Goal: Transaction & Acquisition: Purchase product/service

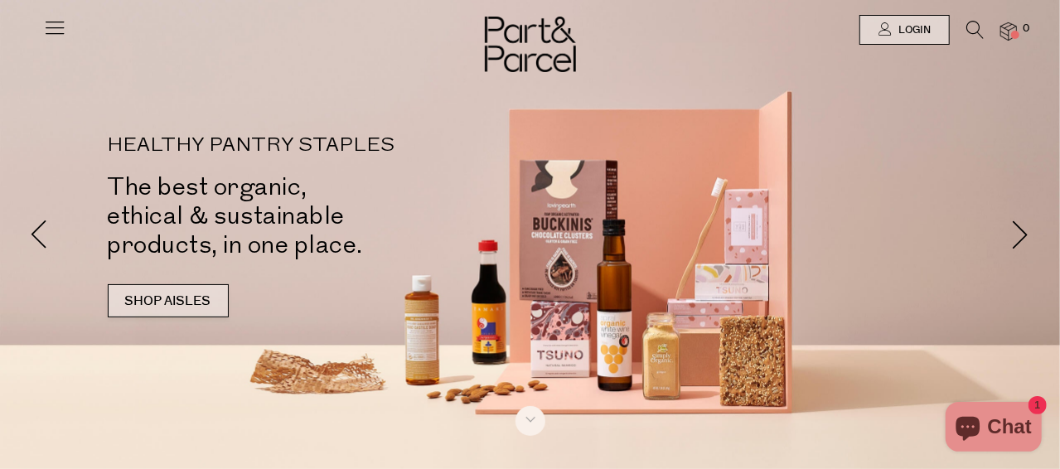
click at [178, 289] on link "SHOP AISLES" at bounding box center [168, 300] width 121 height 33
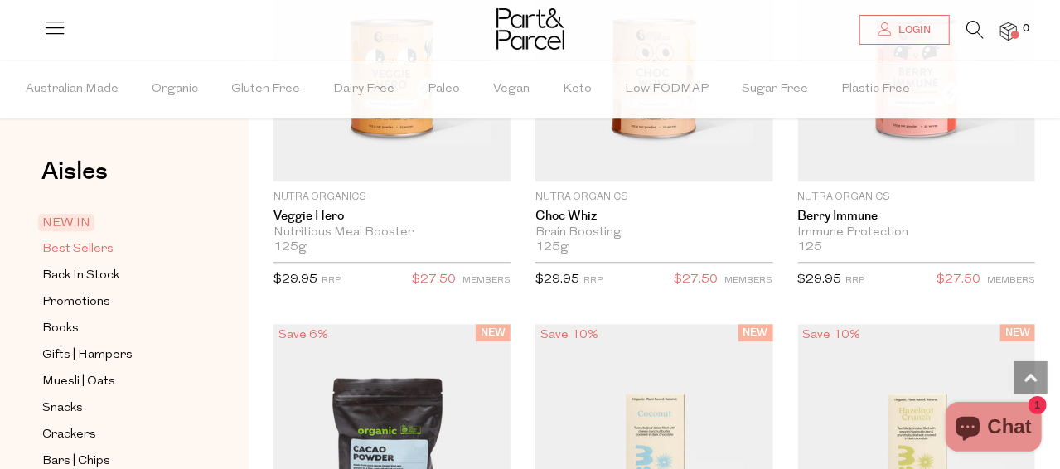
scroll to position [166, 0]
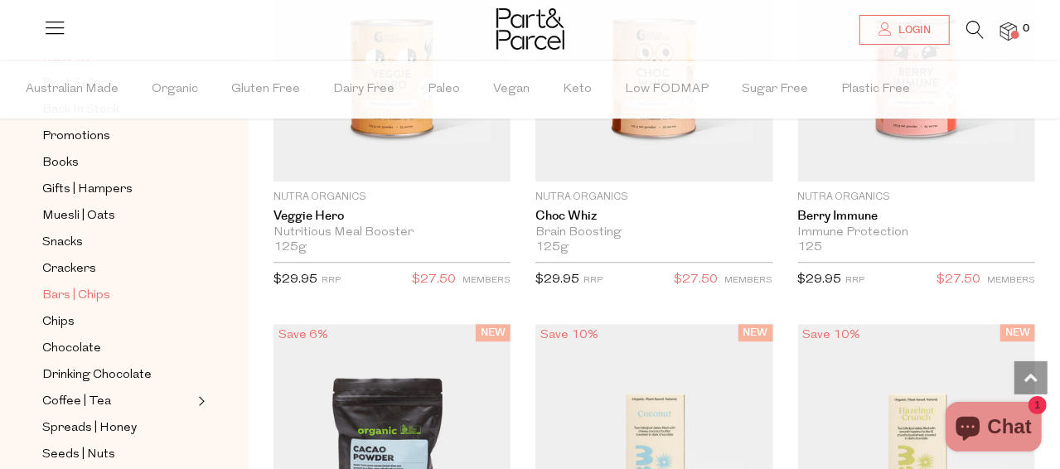
click at [73, 286] on span "Bars | Chips" at bounding box center [76, 296] width 68 height 20
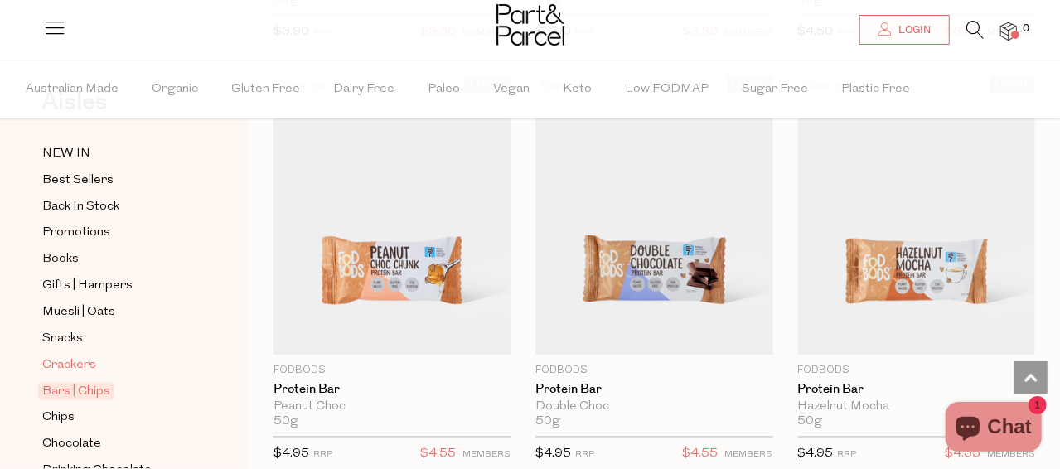
scroll to position [166, 0]
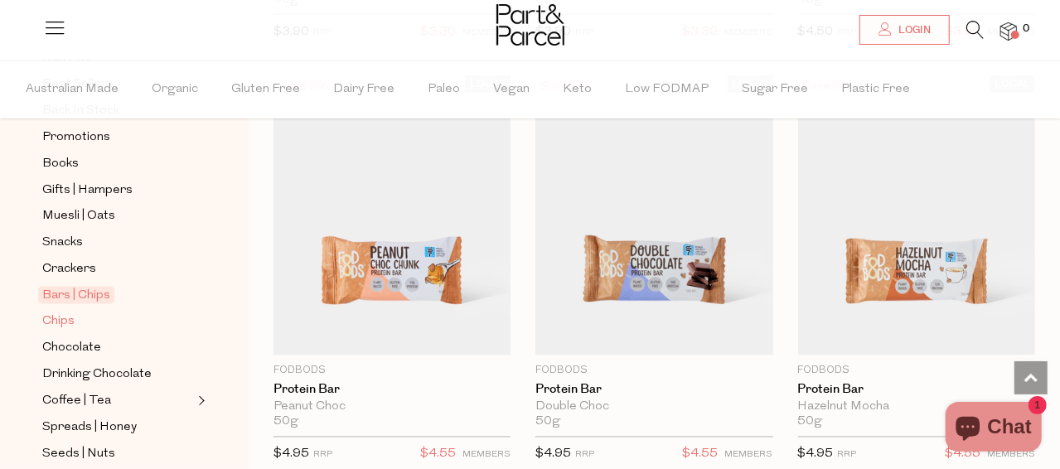
click at [62, 313] on span "Chips" at bounding box center [58, 323] width 32 height 20
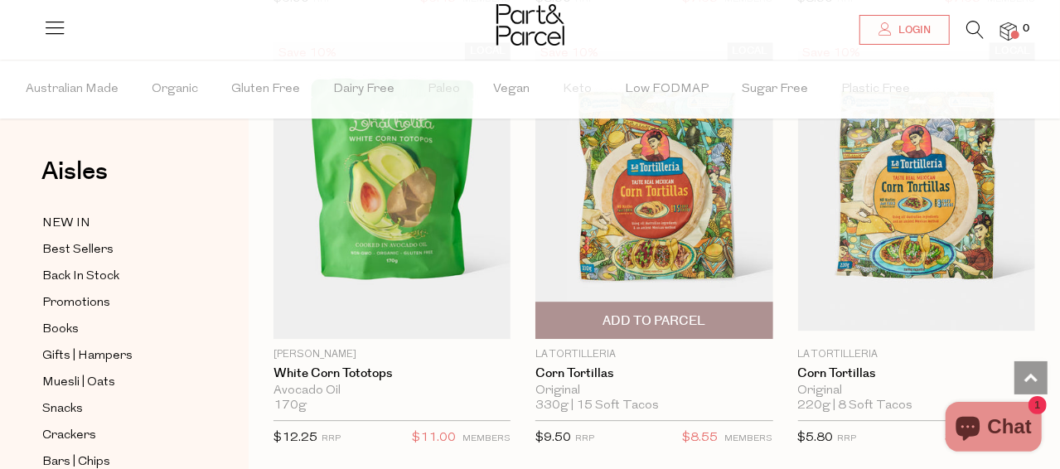
scroll to position [2239, 0]
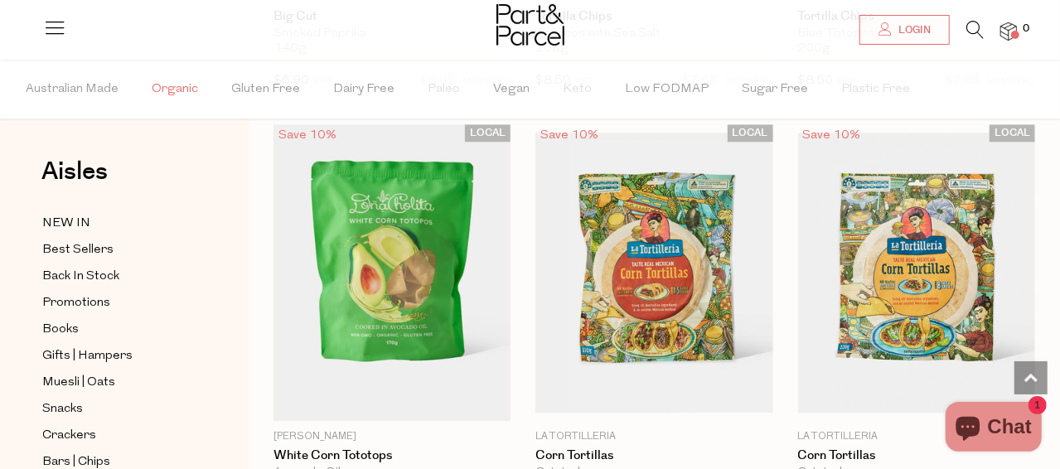
click at [177, 85] on span "Organic" at bounding box center [175, 90] width 46 height 58
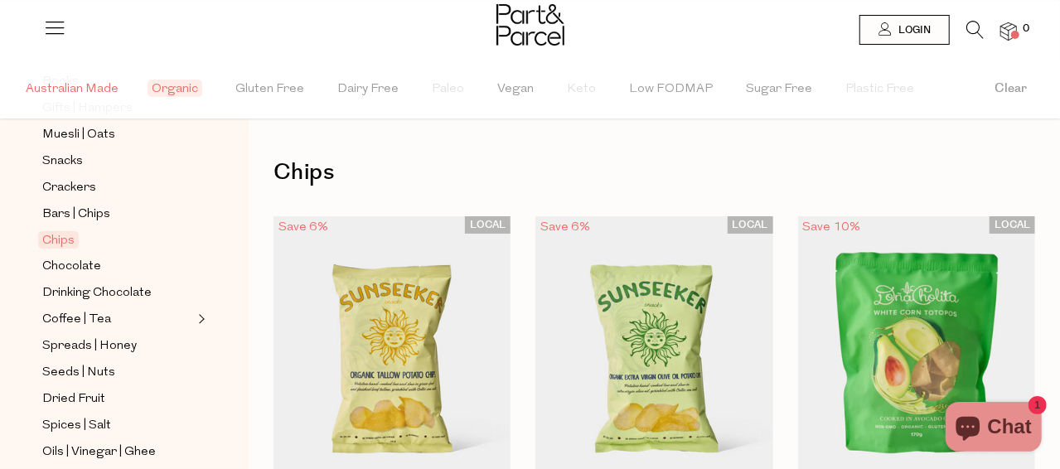
click at [92, 90] on span "Australian Made" at bounding box center [72, 90] width 93 height 58
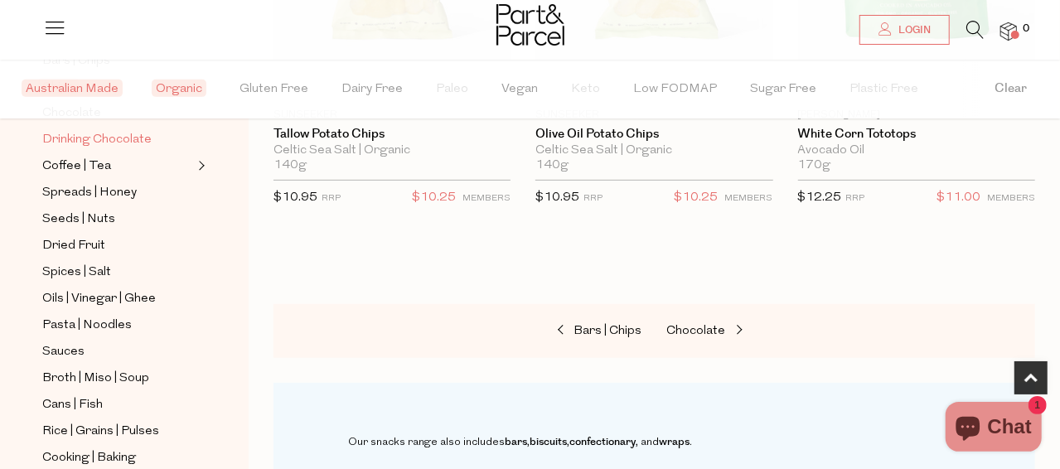
scroll to position [414, 0]
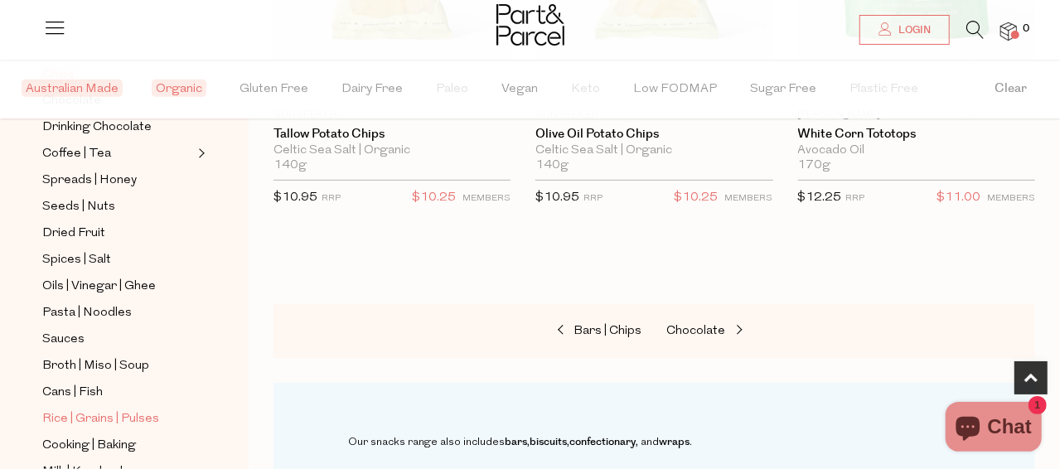
click at [123, 410] on span "Rice | Grains | Pulses" at bounding box center [100, 420] width 117 height 20
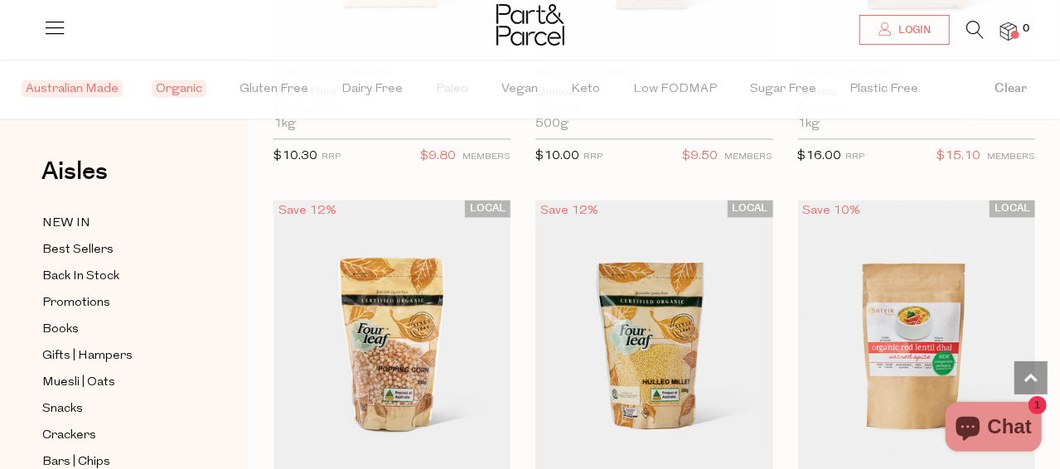
click at [187, 86] on span "Organic" at bounding box center [179, 88] width 55 height 17
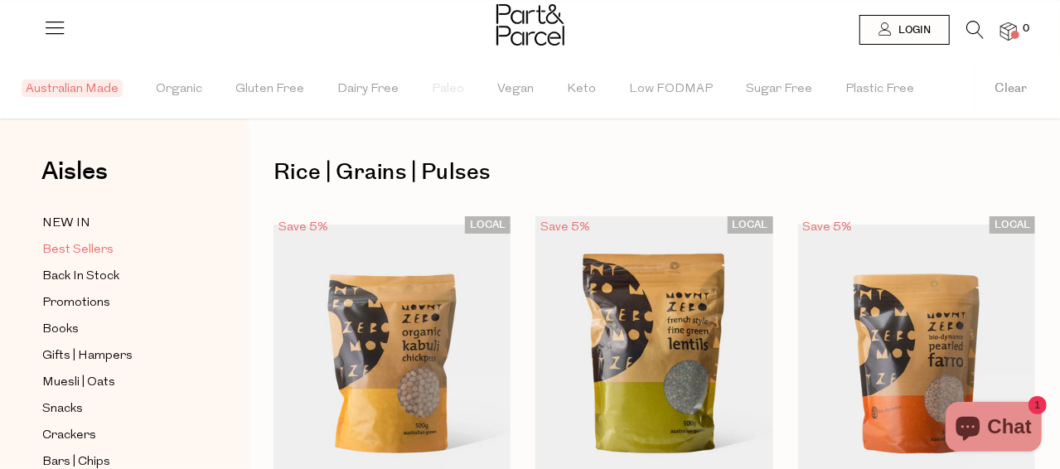
click at [68, 248] on span "Best Sellers" at bounding box center [77, 250] width 71 height 20
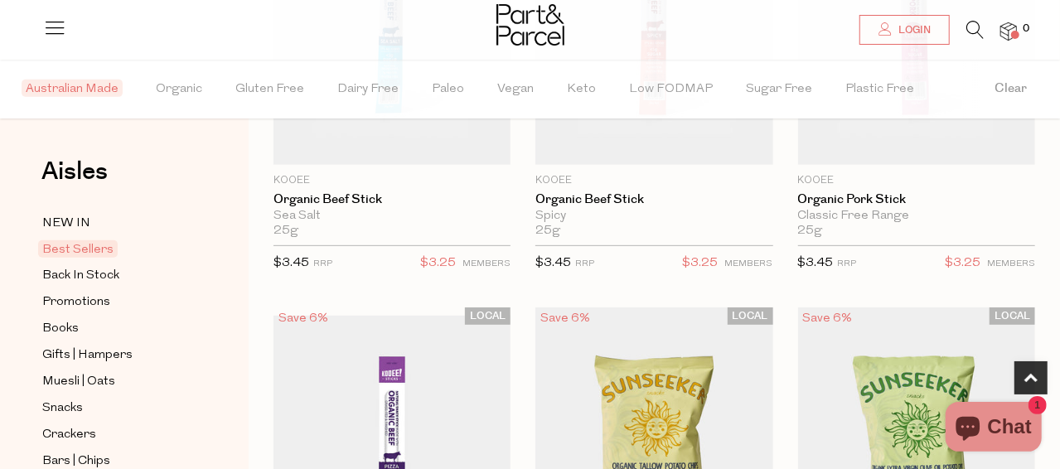
scroll to position [580, 0]
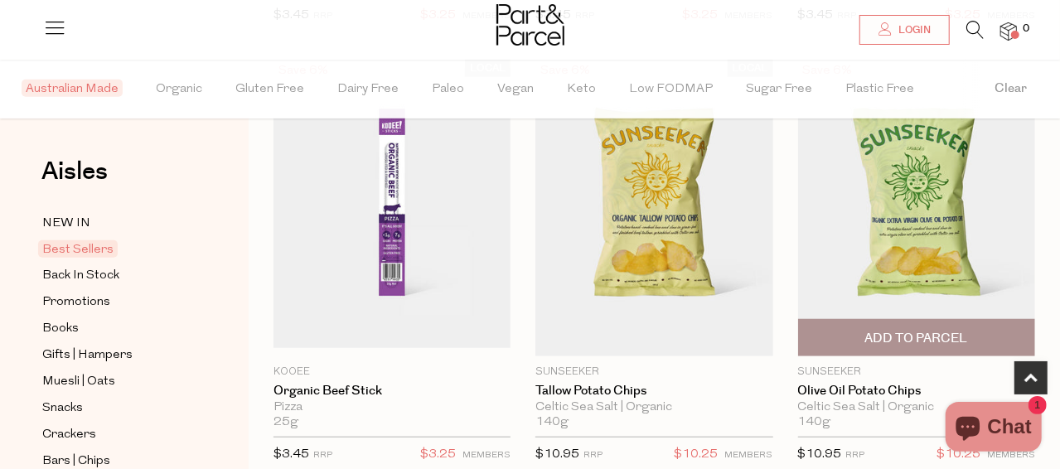
click at [862, 250] on img at bounding box center [916, 208] width 237 height 297
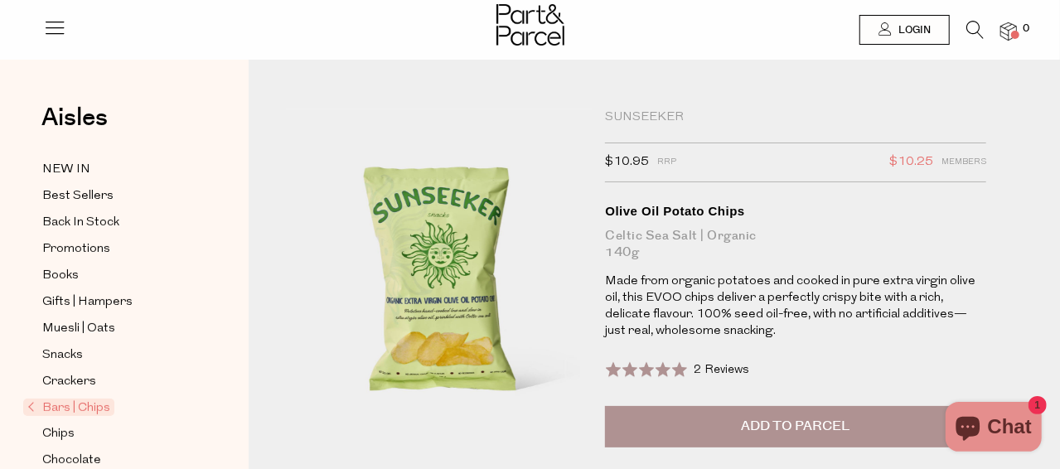
click at [716, 368] on span "2 Reviews" at bounding box center [722, 370] width 56 height 12
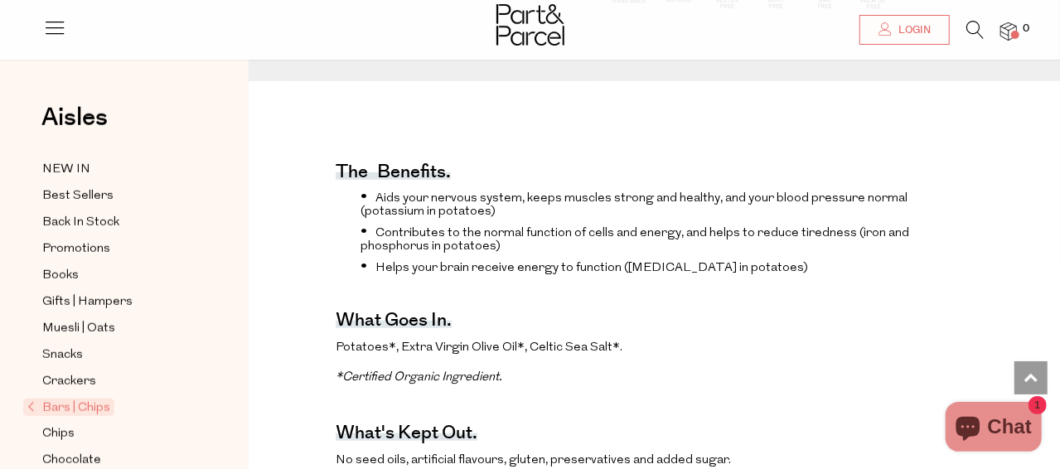
scroll to position [578, 0]
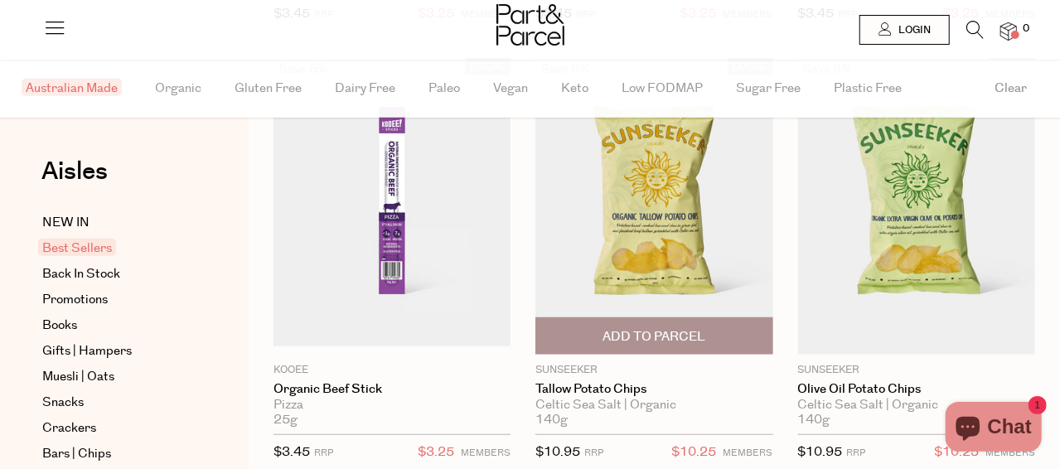
scroll to position [580, 0]
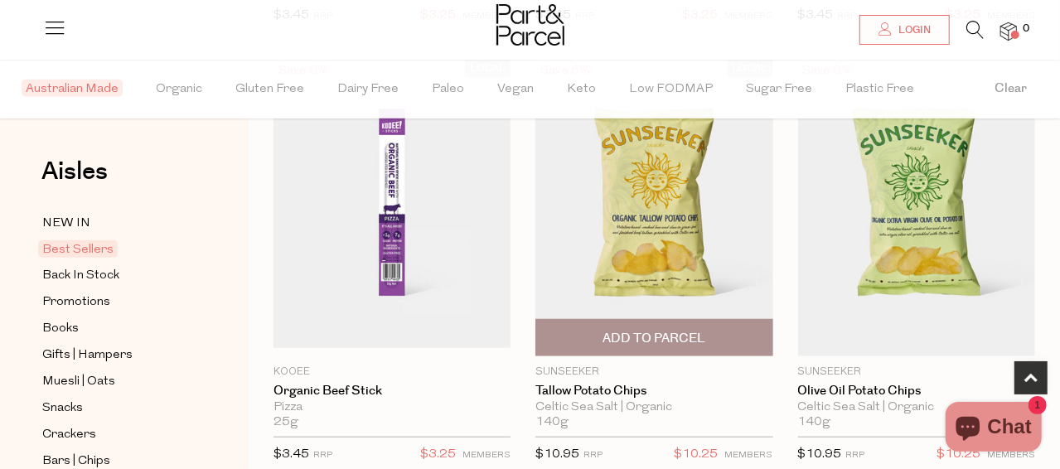
click at [674, 230] on img at bounding box center [654, 208] width 237 height 297
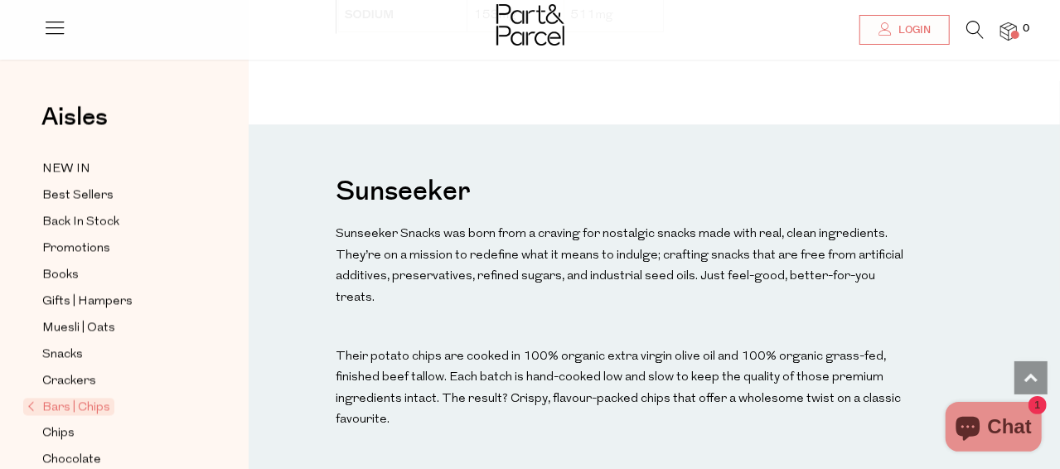
scroll to position [1575, 0]
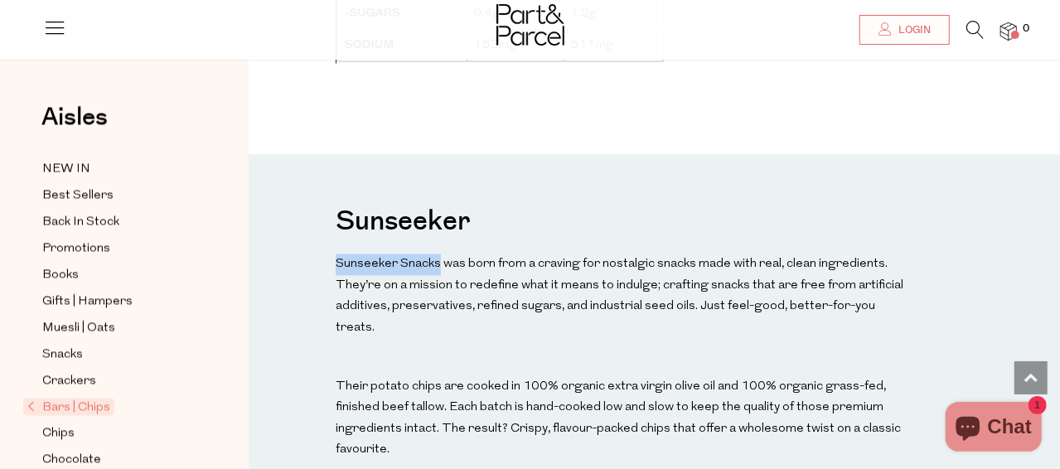
drag, startPoint x: 338, startPoint y: 289, endPoint x: 439, endPoint y: 294, distance: 101.3
click at [439, 294] on p "Sunseeker Snacks was born from a craving for nostalgic snacks made with real, c…" at bounding box center [625, 297] width 579 height 85
copy p "Sunseeker Snacks"
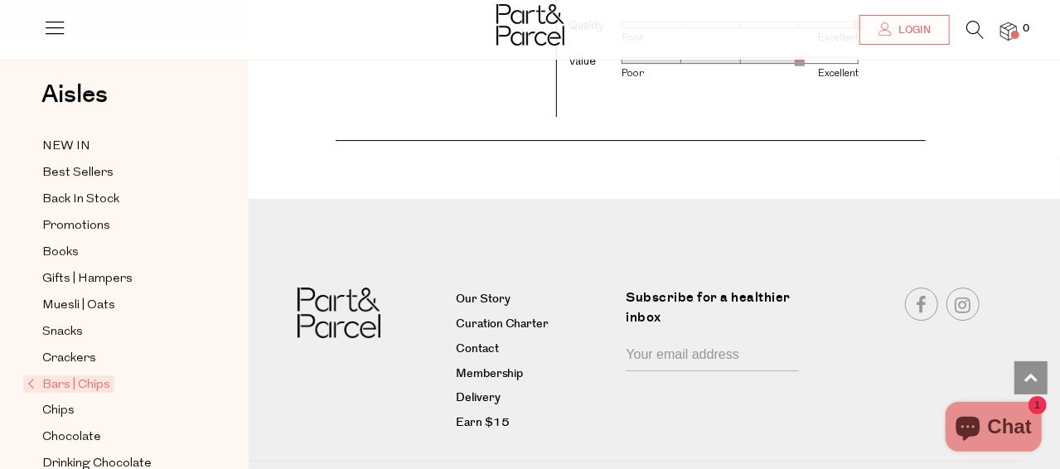
scroll to position [2819, 0]
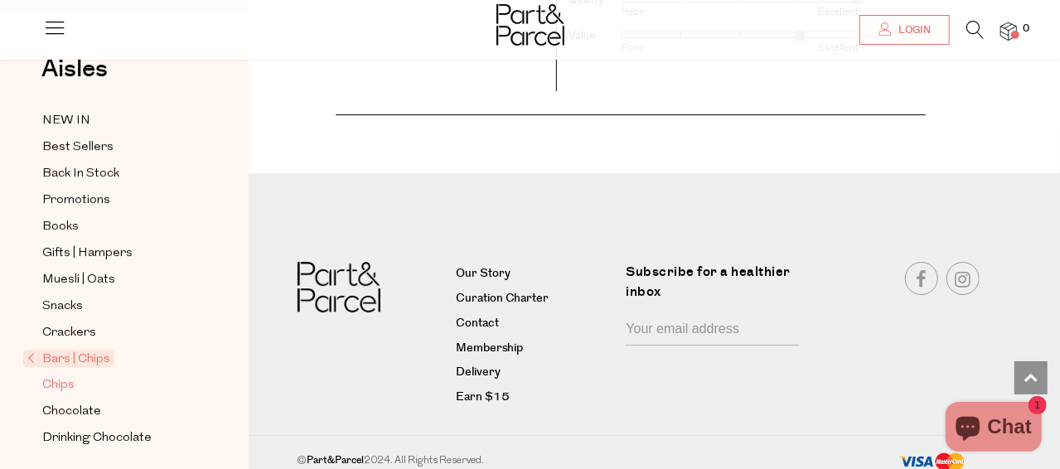
click at [61, 382] on span "Chips" at bounding box center [58, 386] width 32 height 20
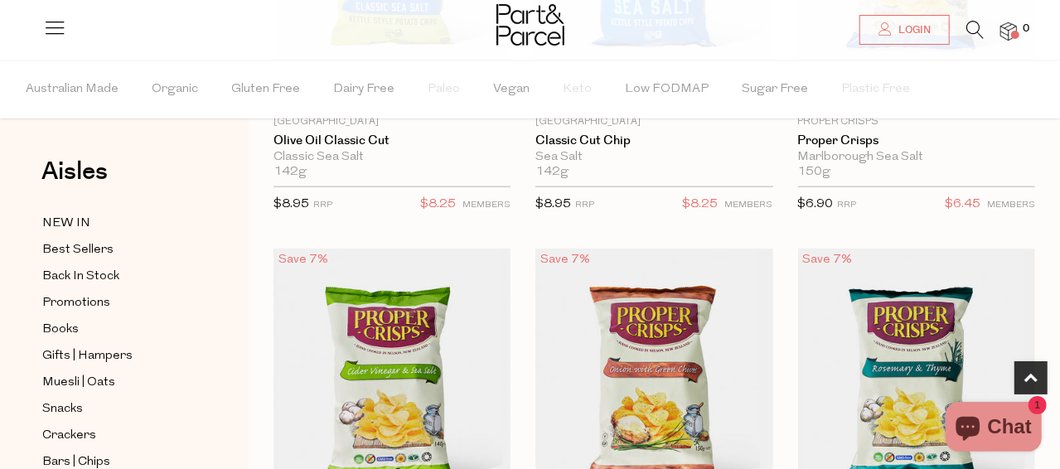
scroll to position [994, 0]
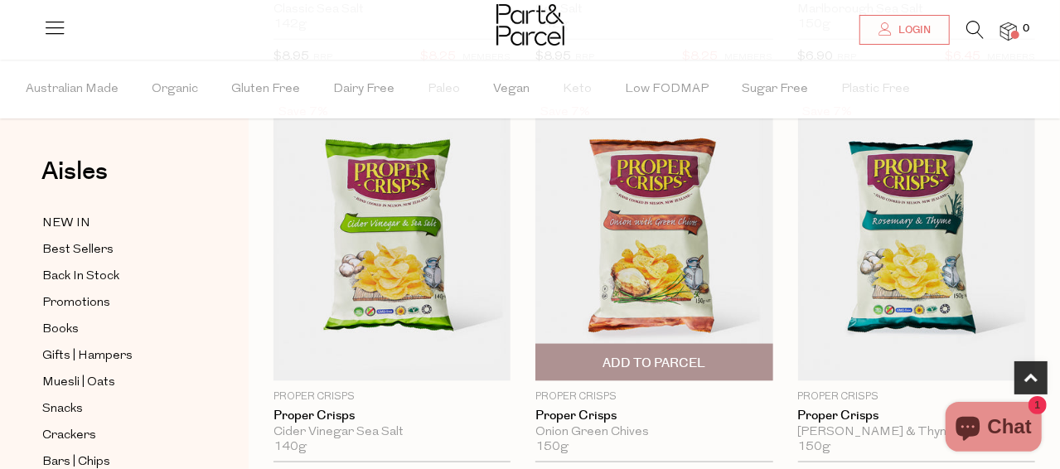
click at [656, 260] on img at bounding box center [654, 241] width 237 height 280
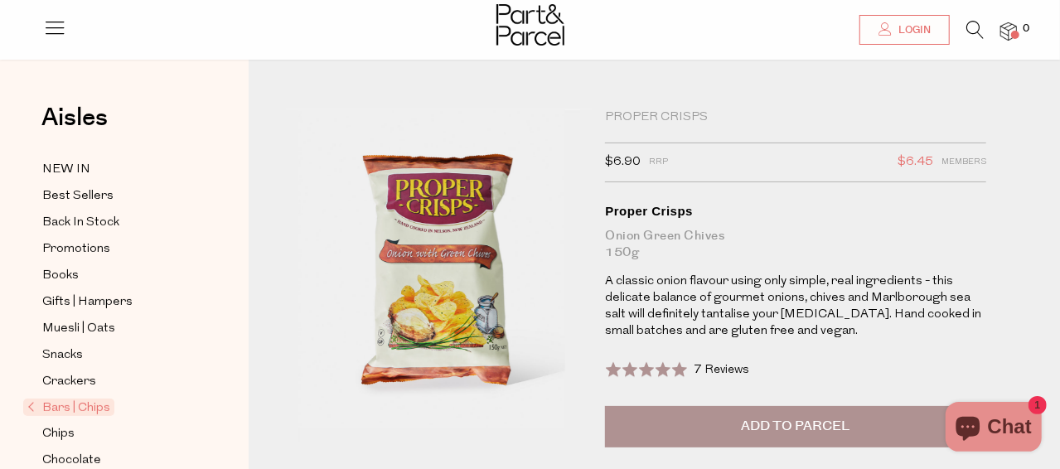
scroll to position [248, 0]
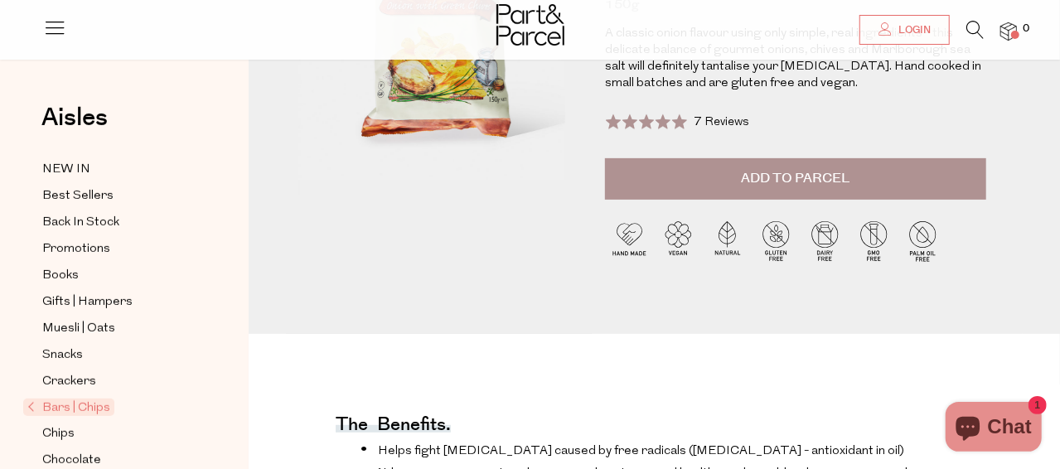
click at [774, 169] on span "Add to Parcel" at bounding box center [796, 178] width 109 height 19
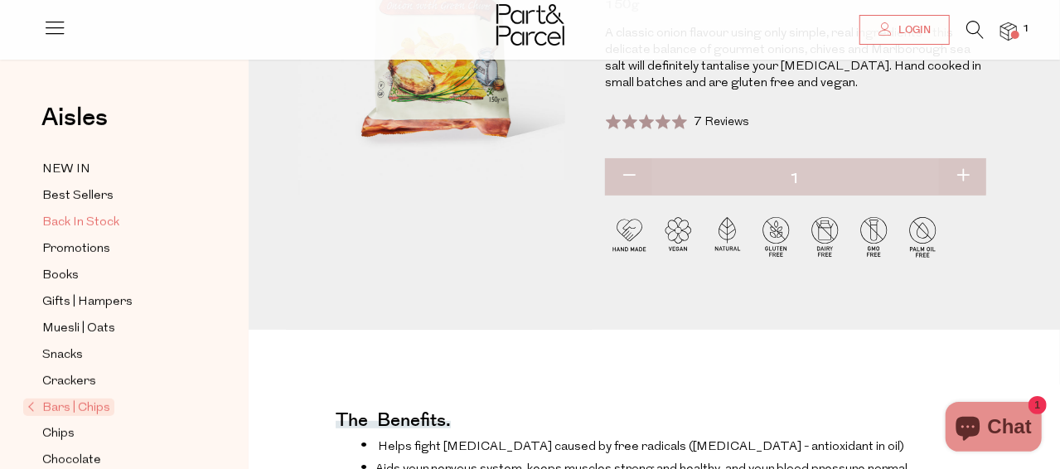
click at [80, 221] on span "Back In Stock" at bounding box center [80, 223] width 77 height 20
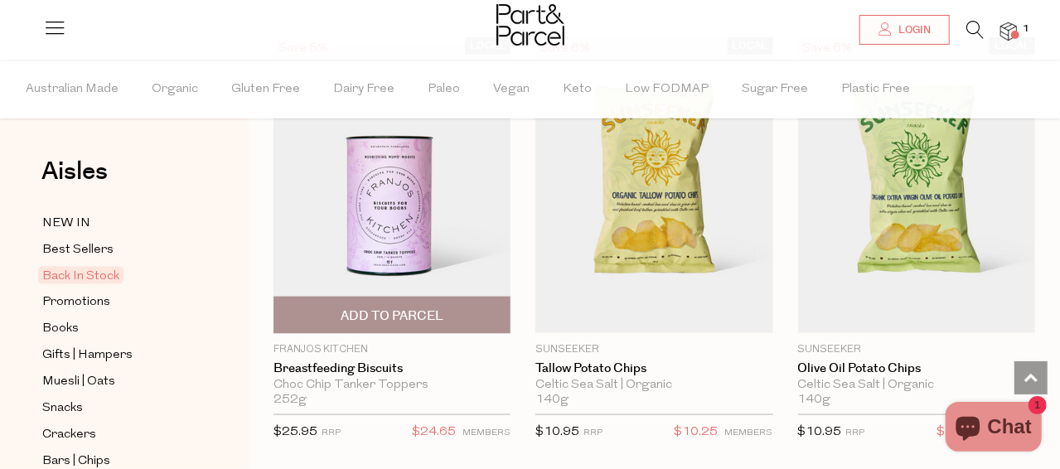
scroll to position [1078, 0]
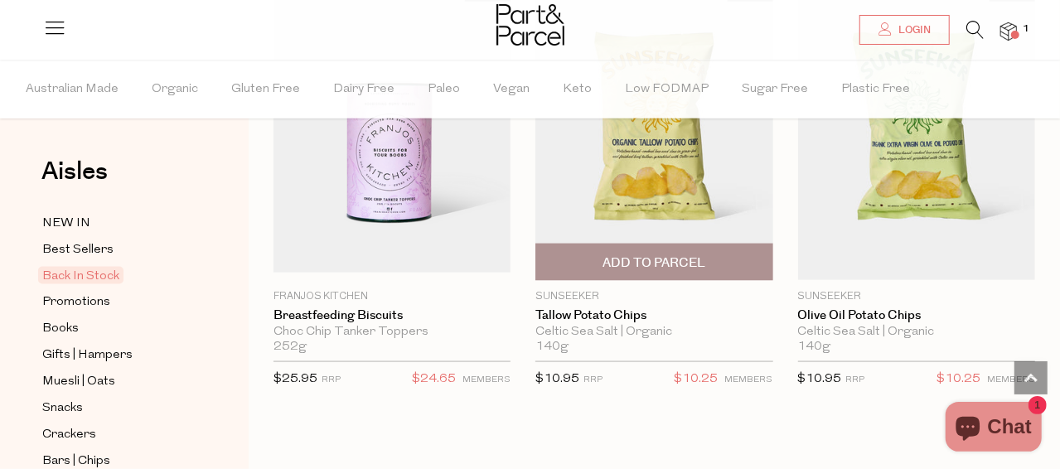
click at [632, 260] on span "Add To Parcel" at bounding box center [654, 263] width 103 height 17
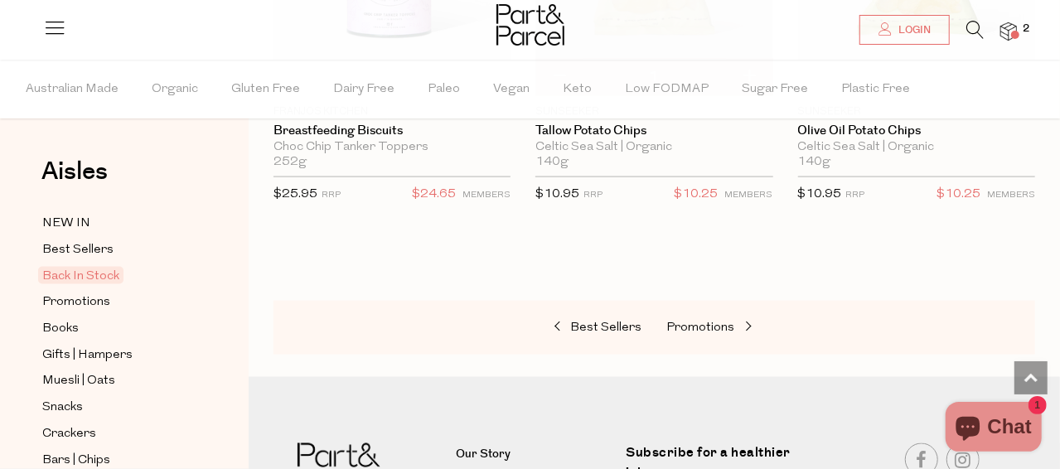
scroll to position [1160, 0]
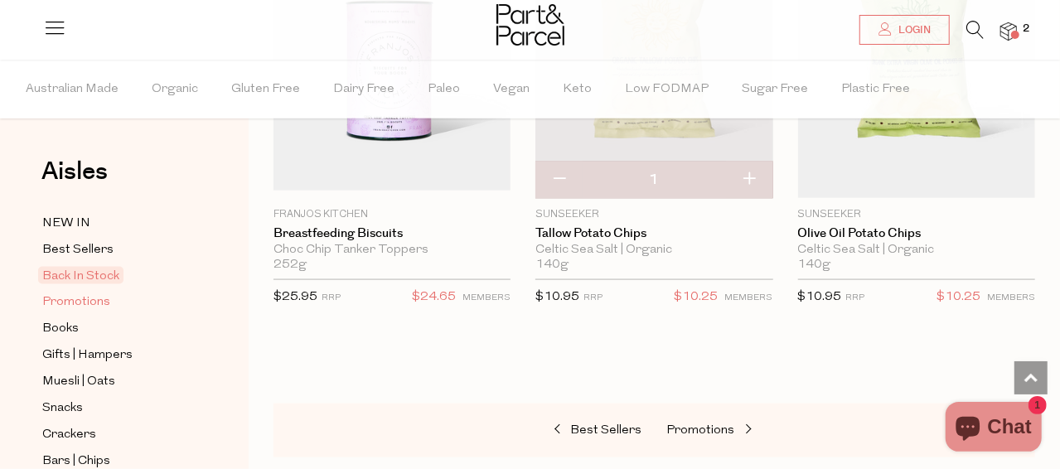
click at [99, 297] on span "Promotions" at bounding box center [76, 303] width 68 height 20
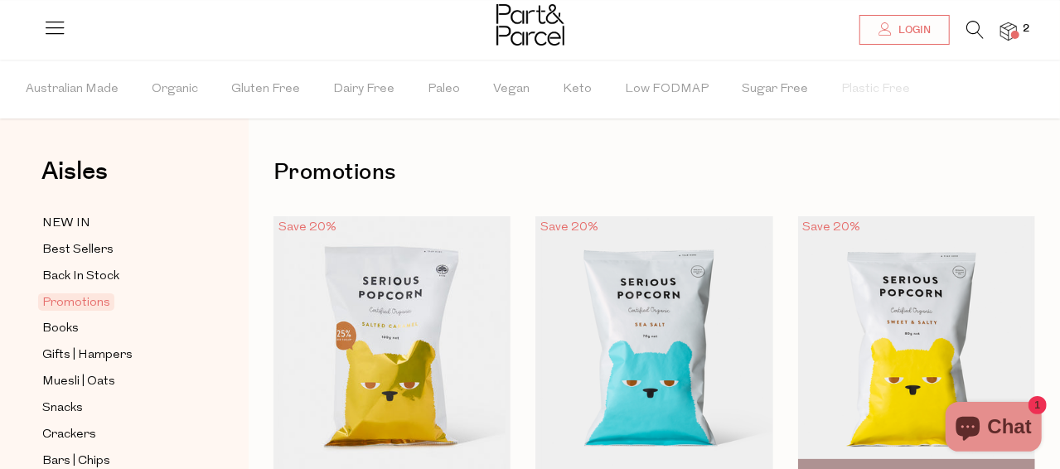
scroll to position [166, 0]
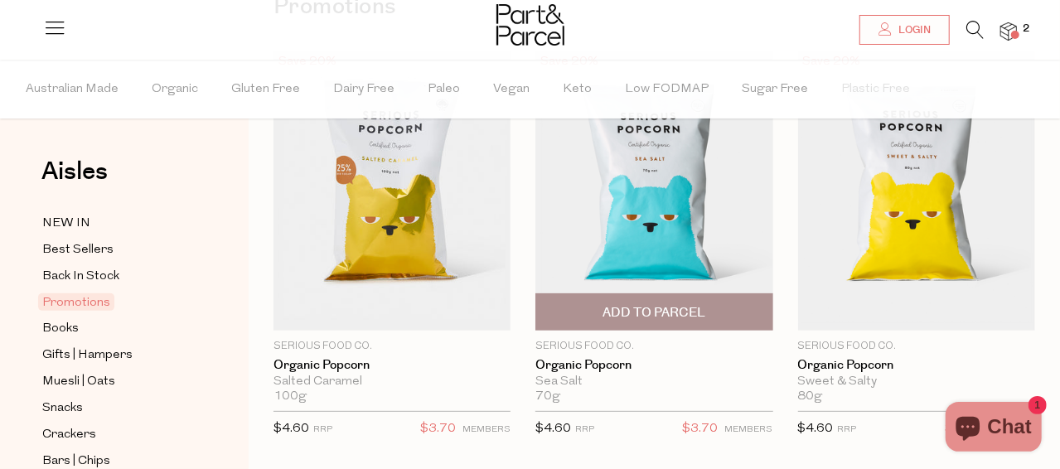
click at [640, 227] on img at bounding box center [654, 191] width 237 height 280
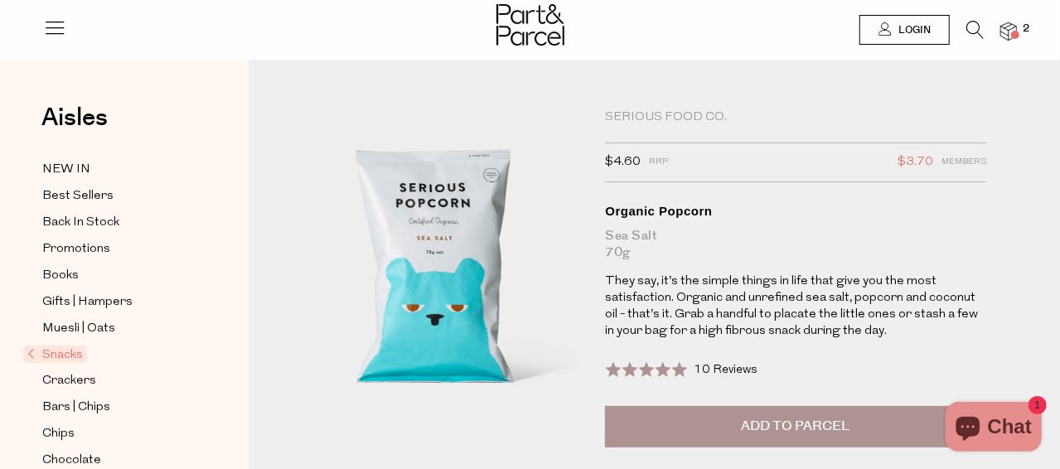
click at [769, 418] on span "Add to Parcel" at bounding box center [796, 426] width 109 height 19
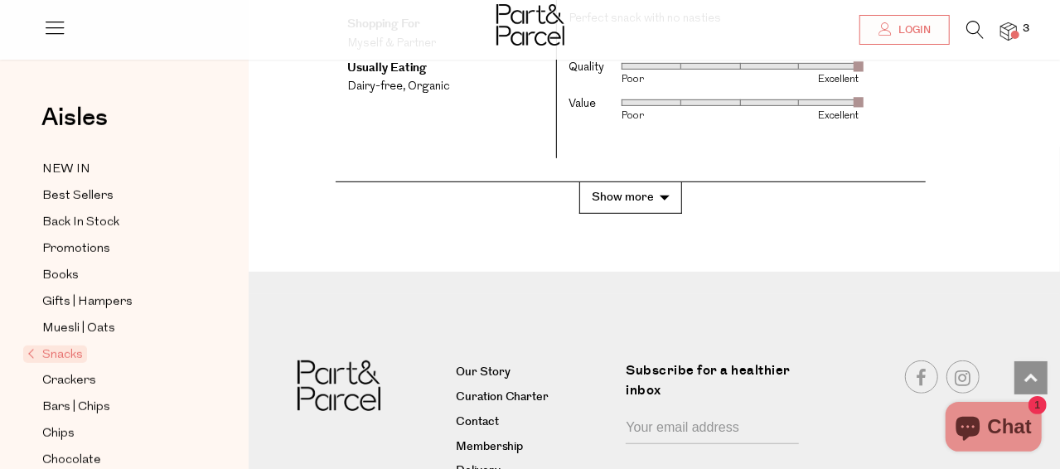
scroll to position [3647, 0]
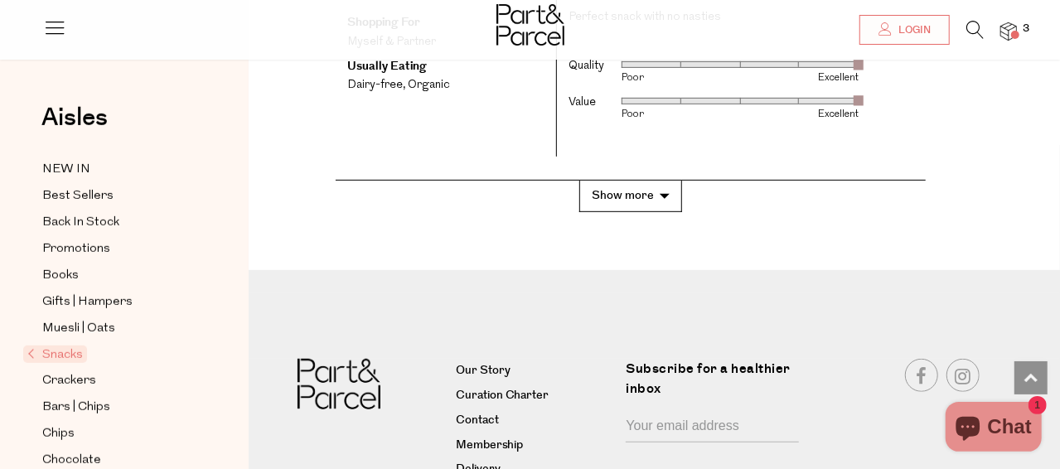
click at [648, 199] on button "Show more" at bounding box center [631, 196] width 103 height 31
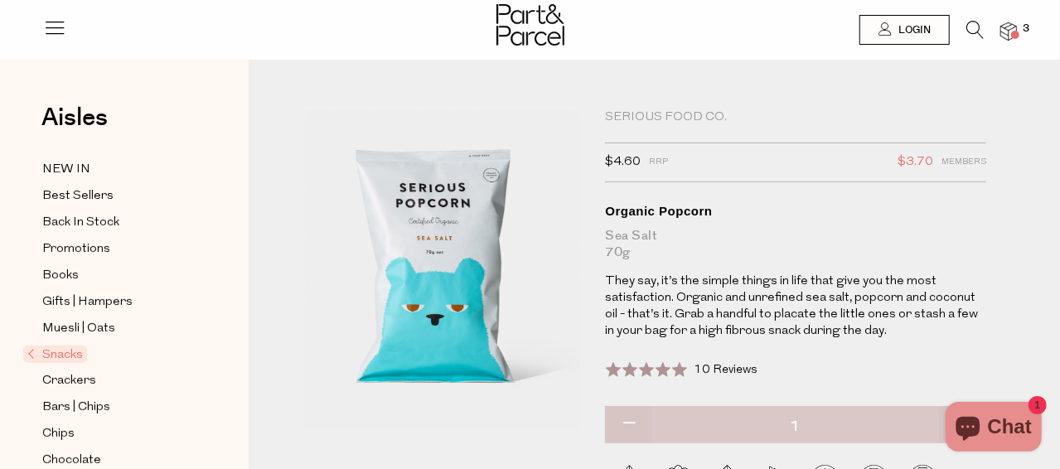
scroll to position [138, 0]
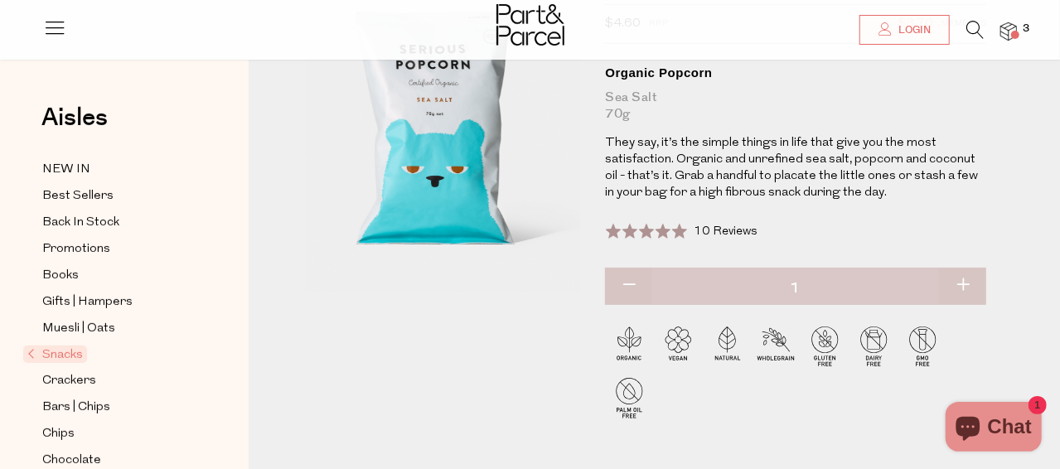
click at [958, 281] on button "button" at bounding box center [962, 286] width 47 height 36
type input "2"
click at [56, 400] on span "Bars | Chips" at bounding box center [76, 408] width 68 height 20
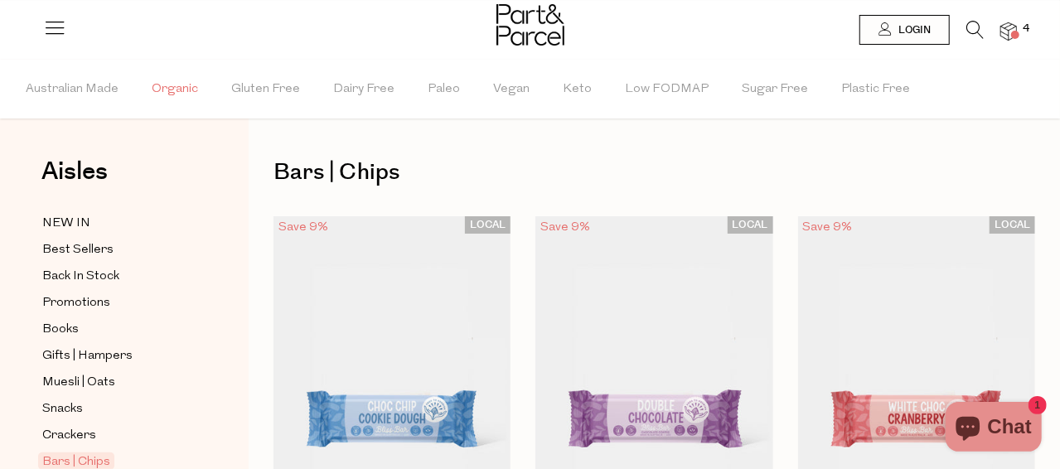
click at [177, 85] on span "Organic" at bounding box center [175, 90] width 46 height 58
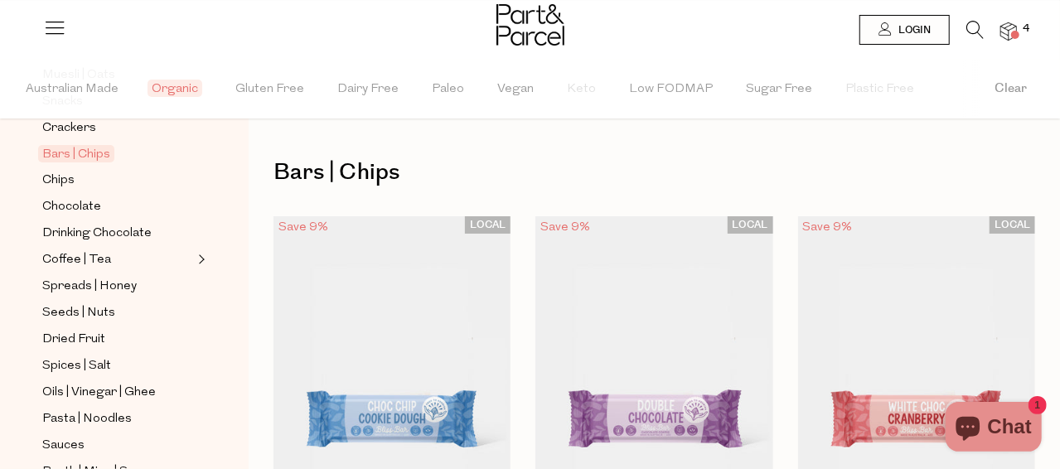
scroll to position [332, 0]
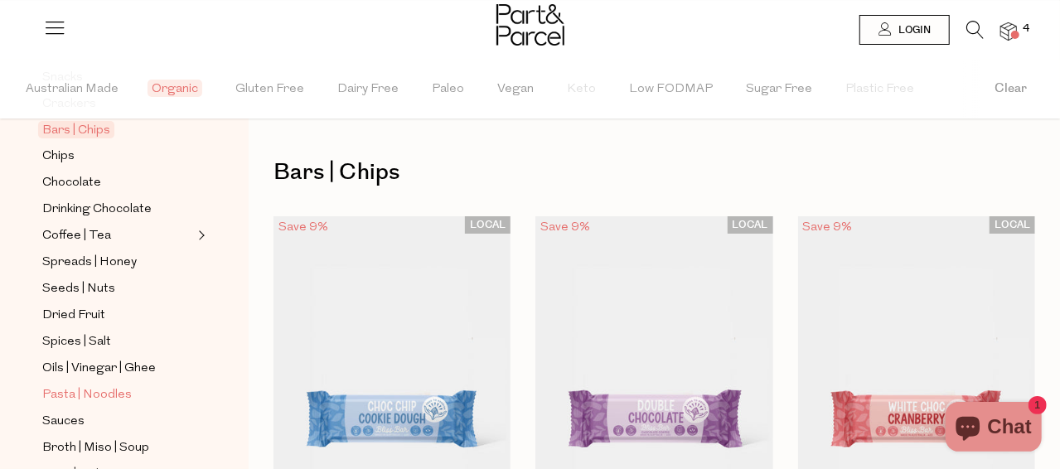
click at [82, 386] on span "Pasta | Noodles" at bounding box center [87, 396] width 90 height 20
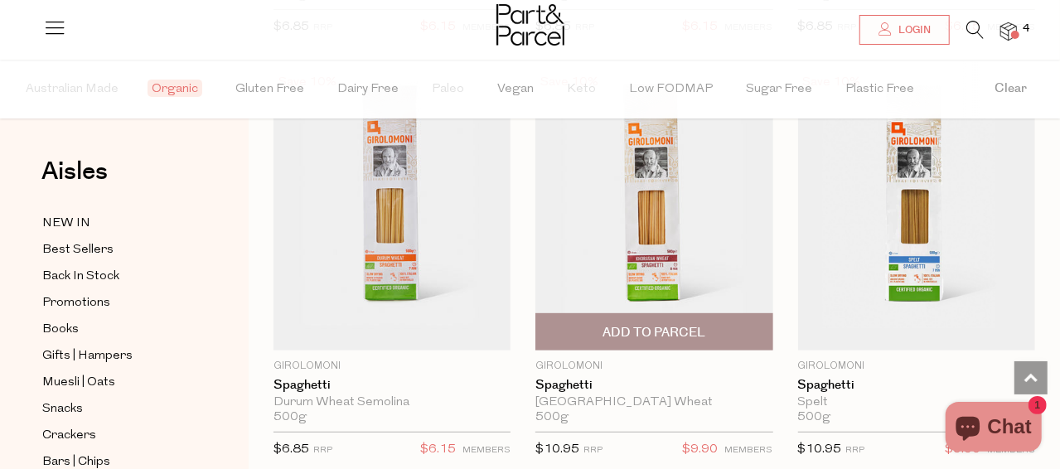
scroll to position [3565, 0]
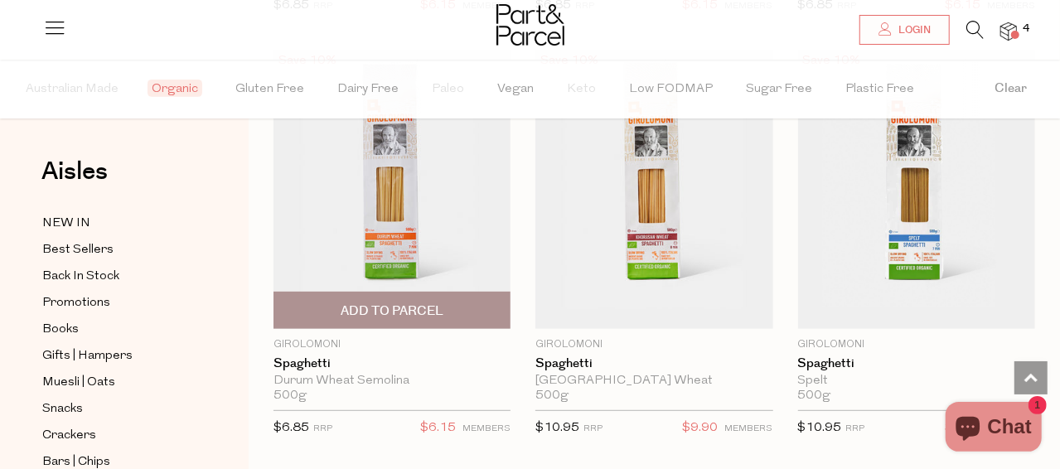
click at [378, 303] on span "Add To Parcel" at bounding box center [392, 311] width 103 height 17
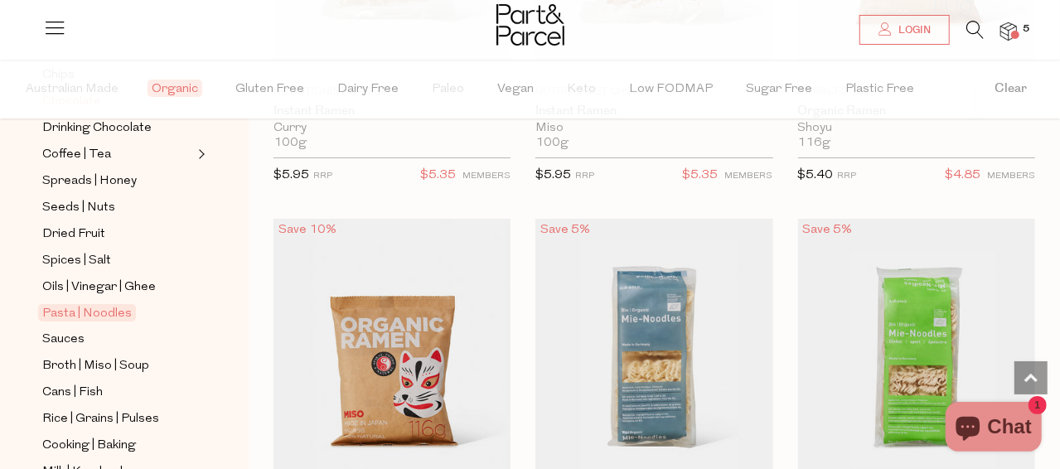
scroll to position [414, 0]
click at [94, 198] on span "Seeds | Nuts" at bounding box center [78, 208] width 73 height 20
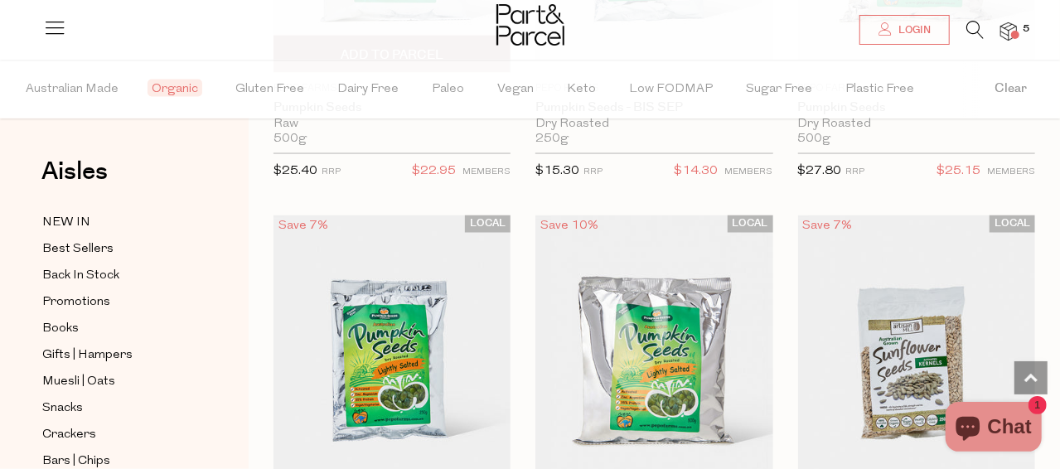
scroll to position [4892, 0]
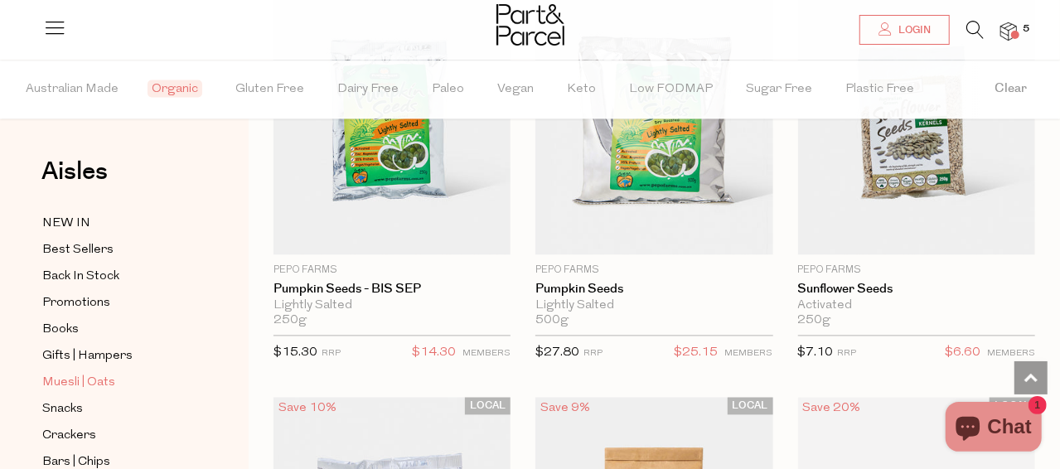
click at [76, 373] on span "Muesli | Oats" at bounding box center [78, 383] width 73 height 20
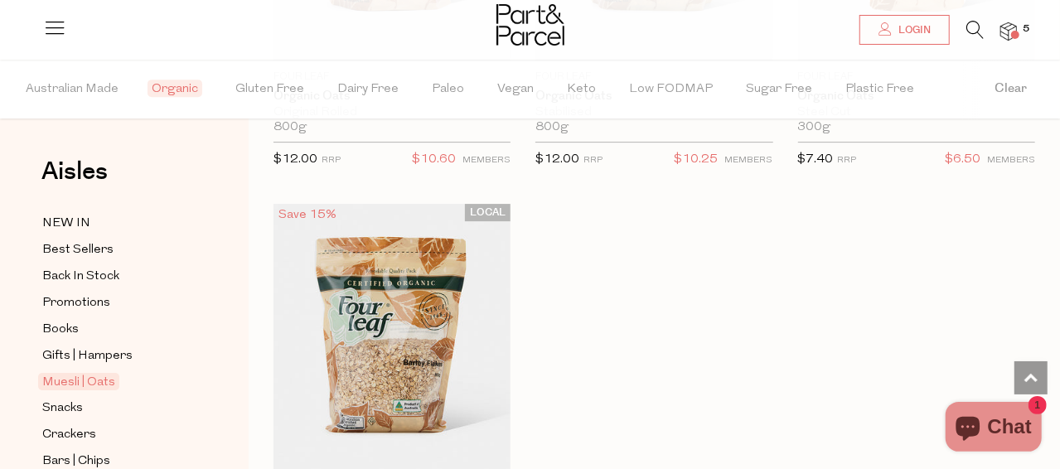
scroll to position [5970, 0]
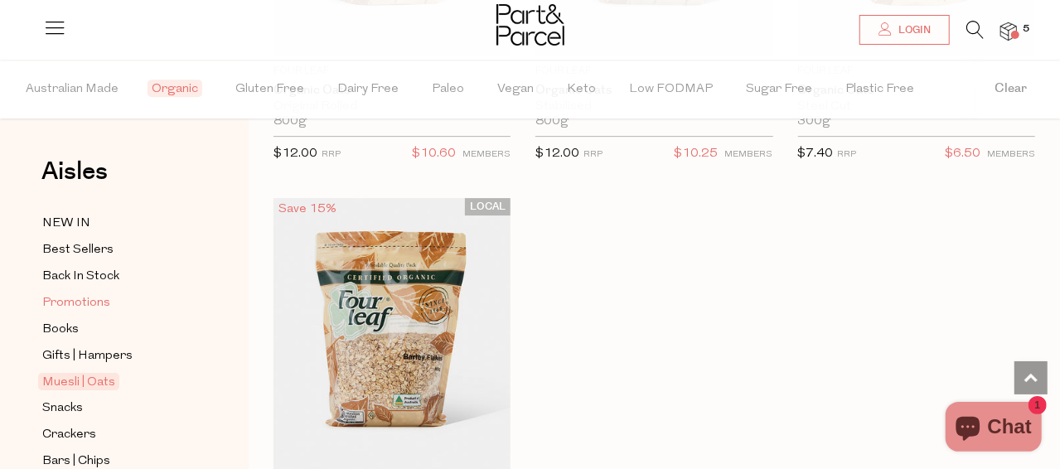
click at [108, 302] on link "Promotions" at bounding box center [117, 303] width 151 height 21
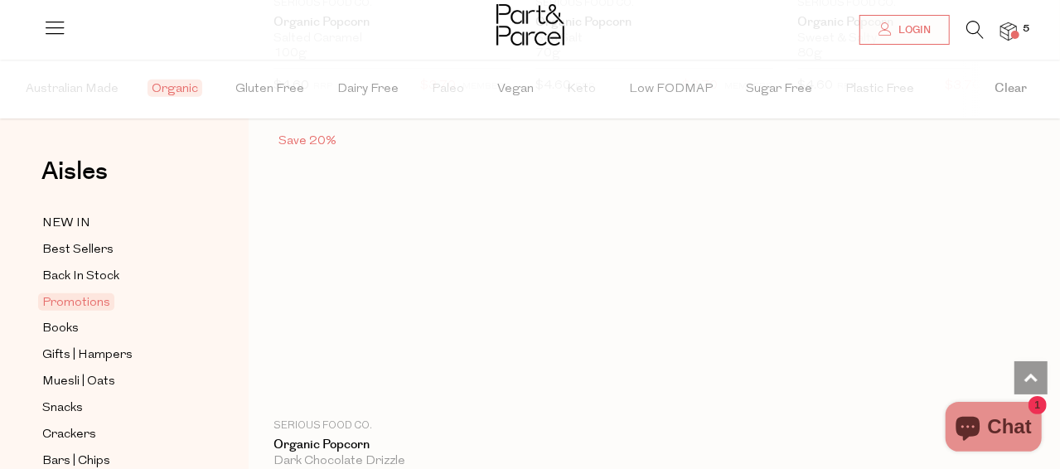
type input "2"
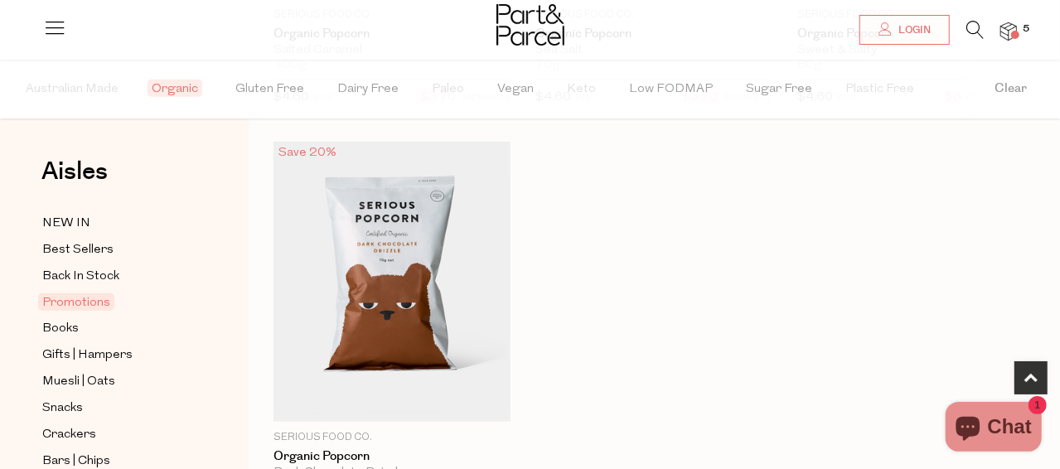
scroll to position [580, 0]
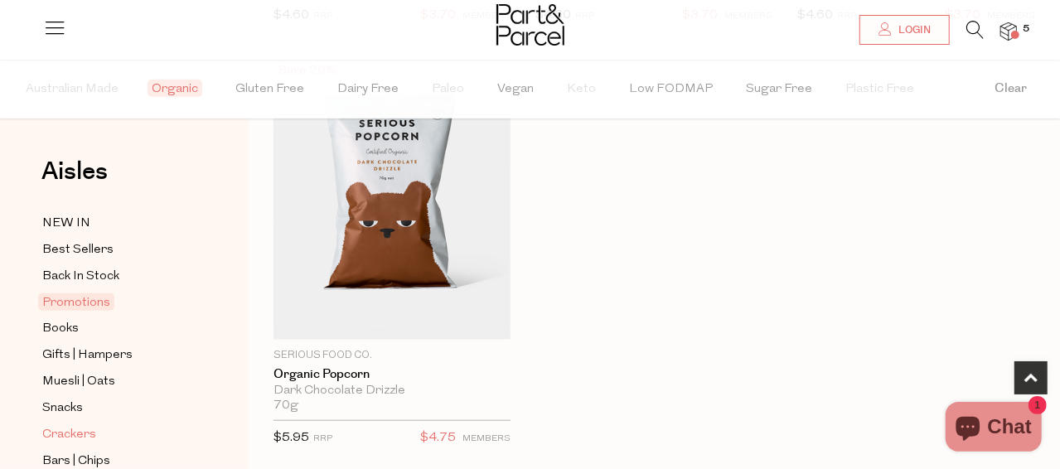
click at [66, 425] on span "Crackers" at bounding box center [69, 435] width 54 height 20
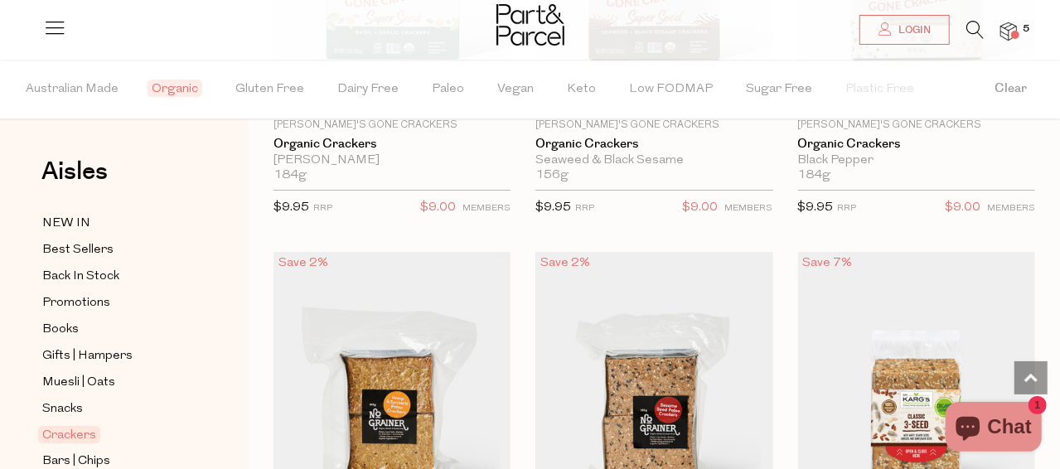
scroll to position [2985, 0]
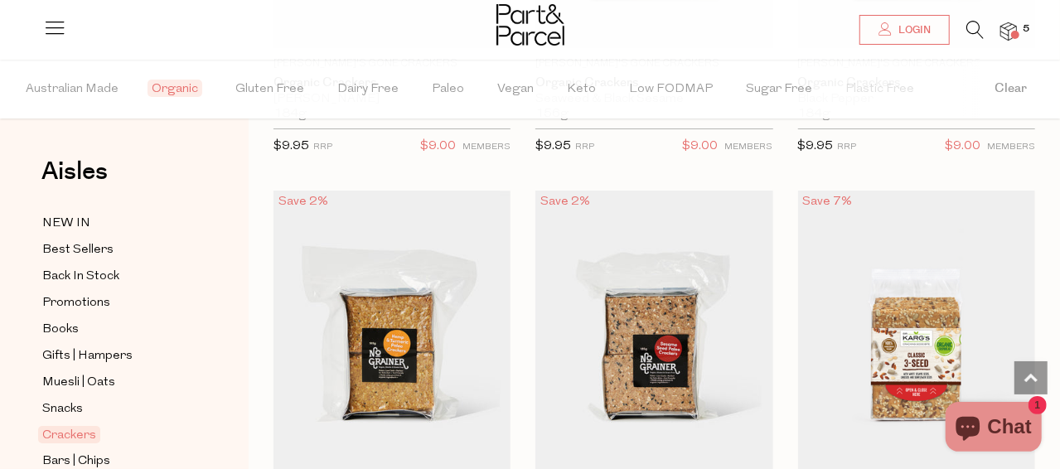
click at [545, 43] on img at bounding box center [531, 24] width 68 height 41
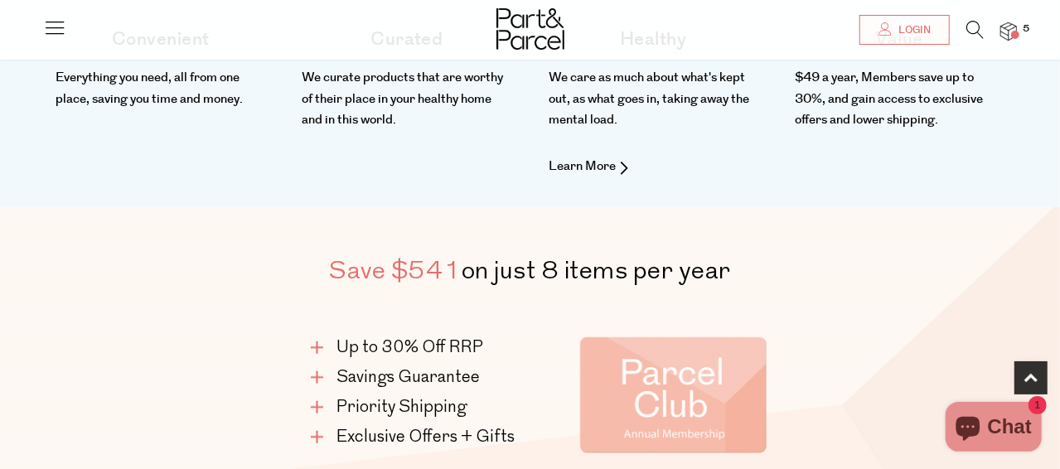
scroll to position [746, 0]
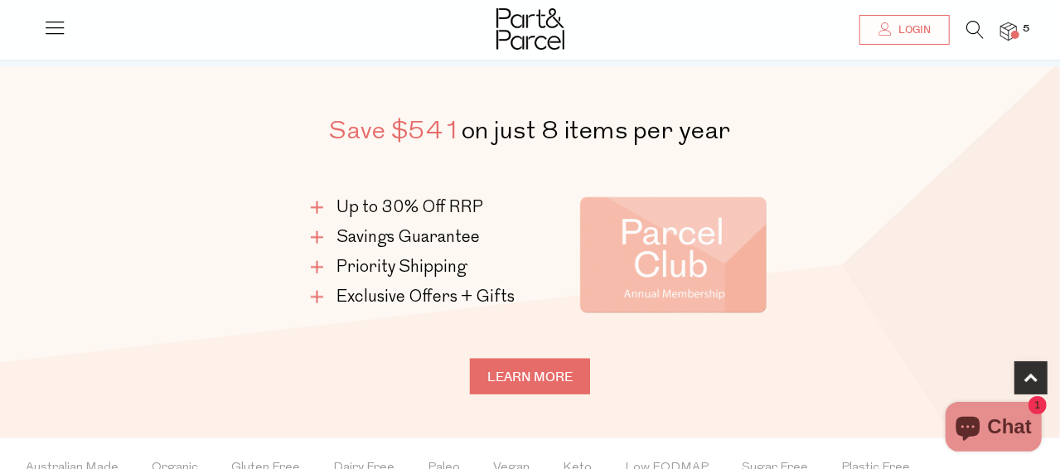
click at [510, 374] on link "Learn more" at bounding box center [530, 377] width 120 height 36
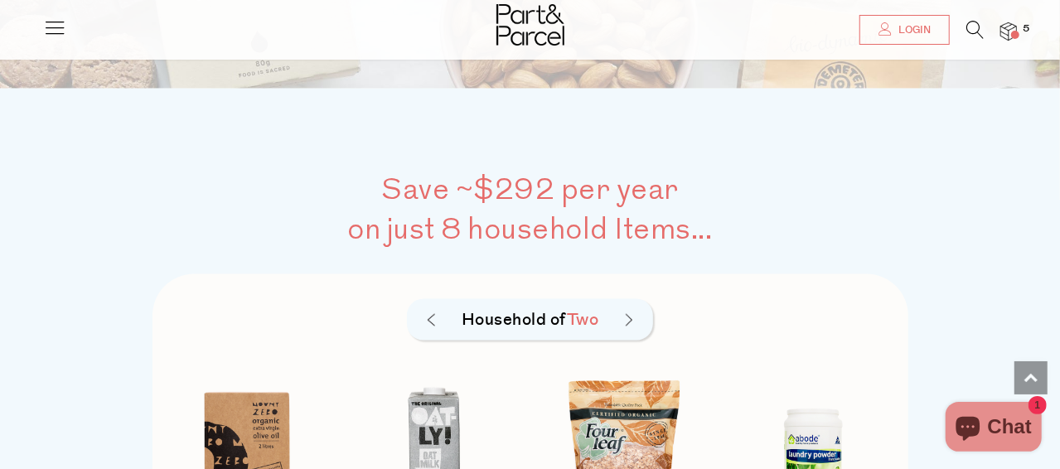
scroll to position [1160, 0]
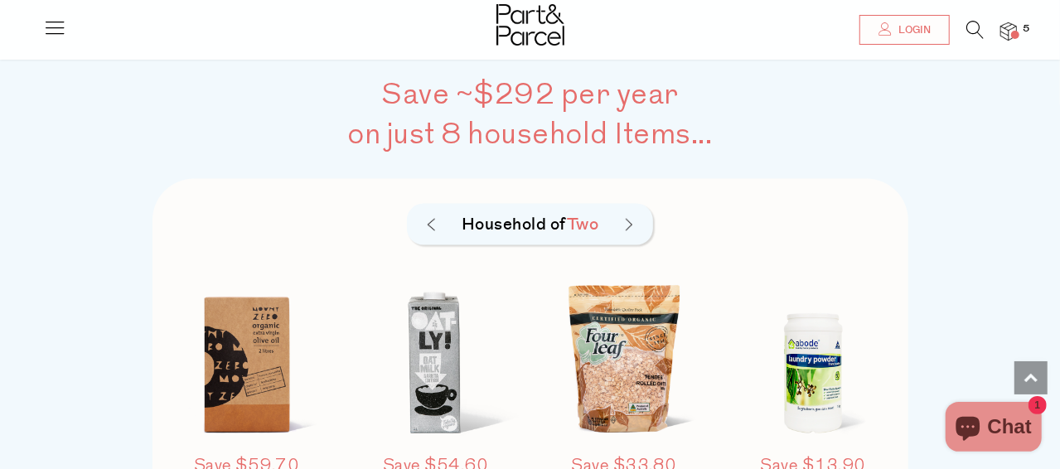
click at [632, 230] on div "Household of Two" at bounding box center [530, 224] width 246 height 41
click at [621, 226] on div "Household of Two" at bounding box center [530, 224] width 246 height 41
click at [621, 221] on div "Household of Two" at bounding box center [530, 224] width 246 height 41
click at [577, 225] on span "Two" at bounding box center [583, 224] width 32 height 23
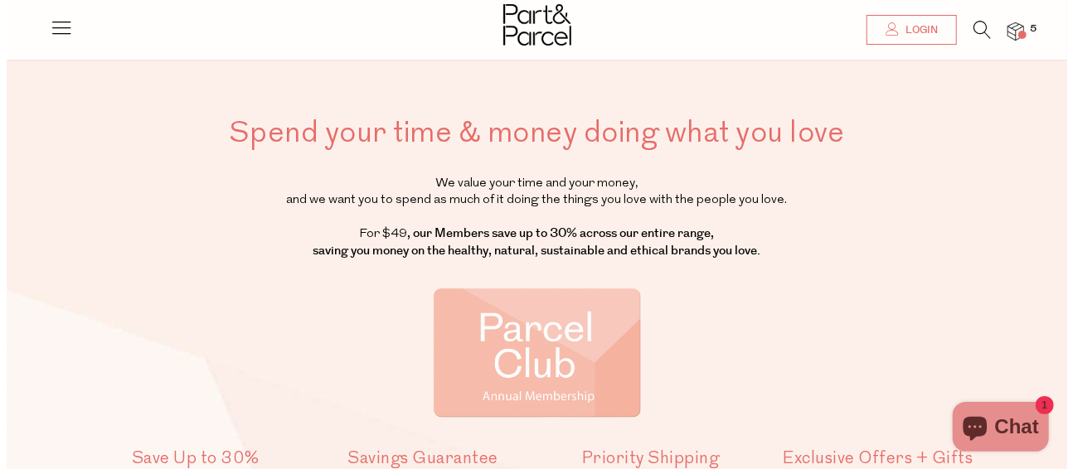
scroll to position [0, 0]
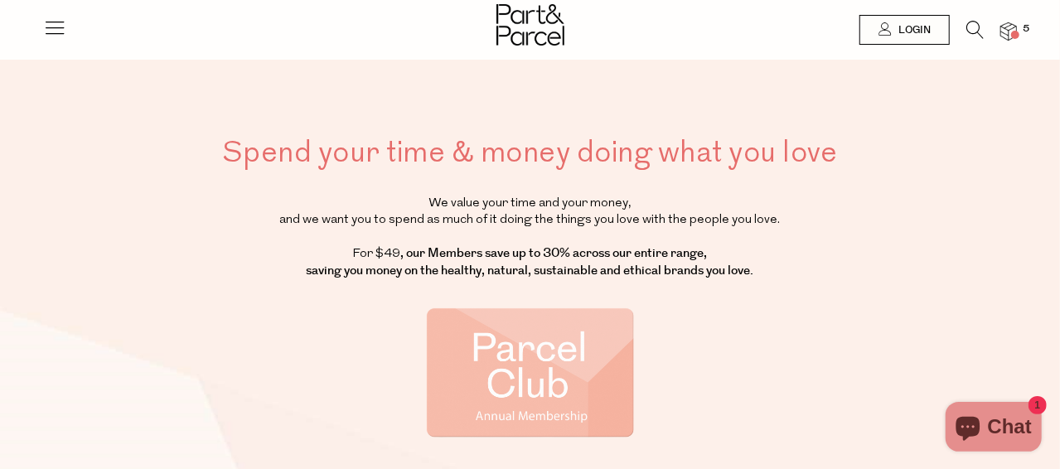
click at [48, 26] on icon at bounding box center [54, 27] width 23 height 23
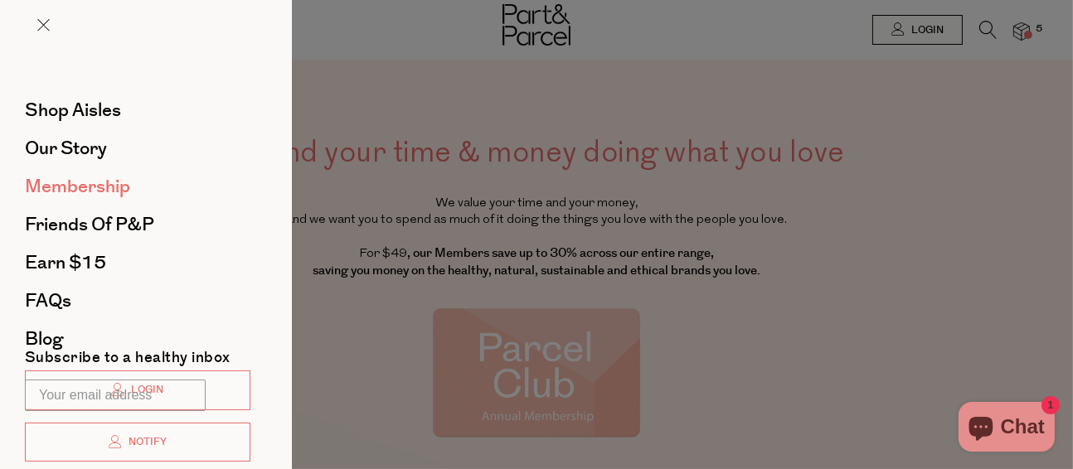
click at [80, 183] on span "Membership" at bounding box center [77, 186] width 105 height 27
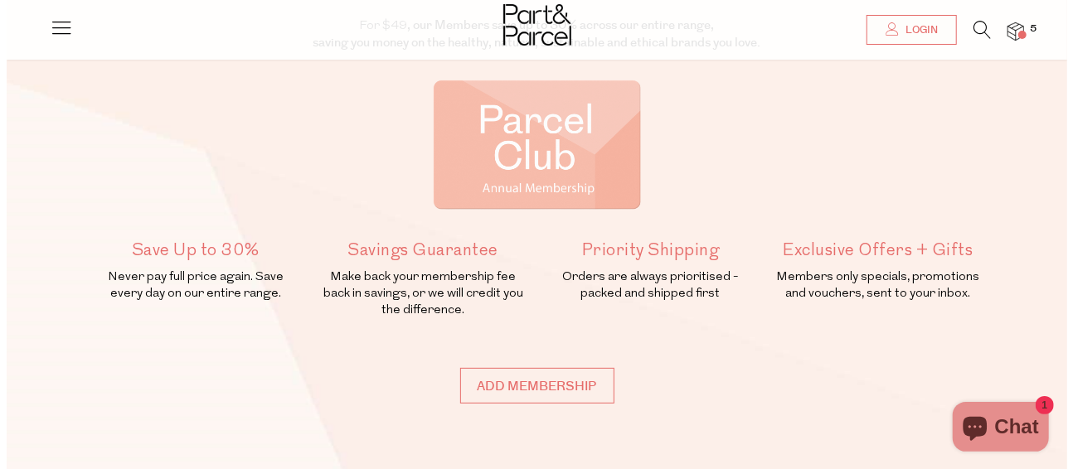
scroll to position [332, 0]
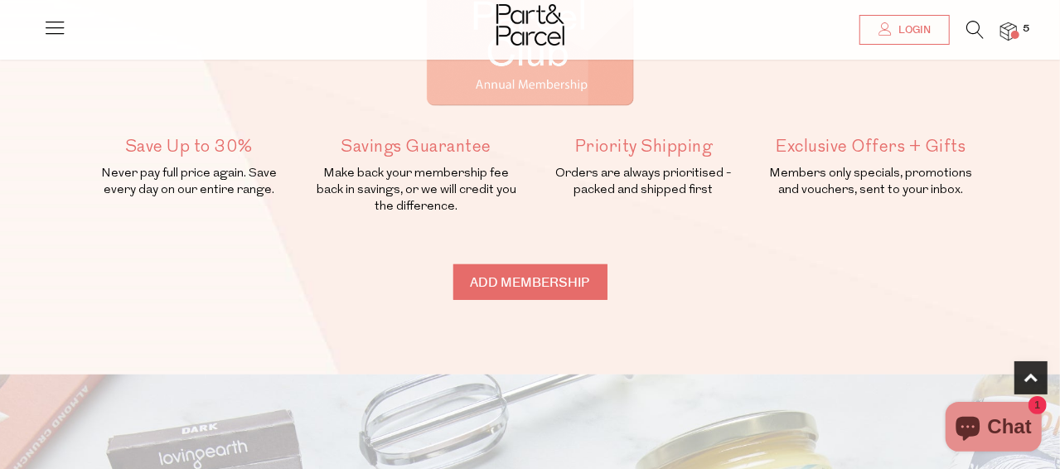
click at [522, 281] on input "Add membership" at bounding box center [531, 282] width 154 height 36
type input "ADDED"
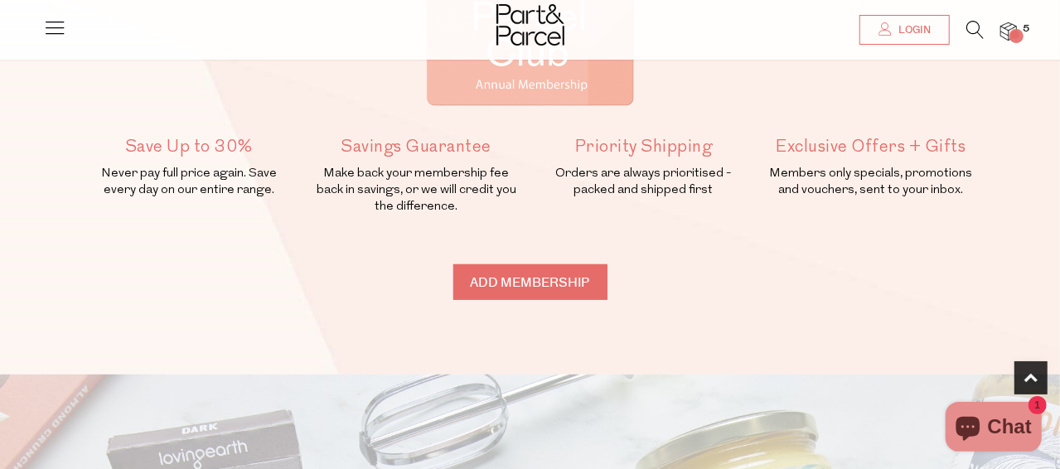
type input "ADDED"
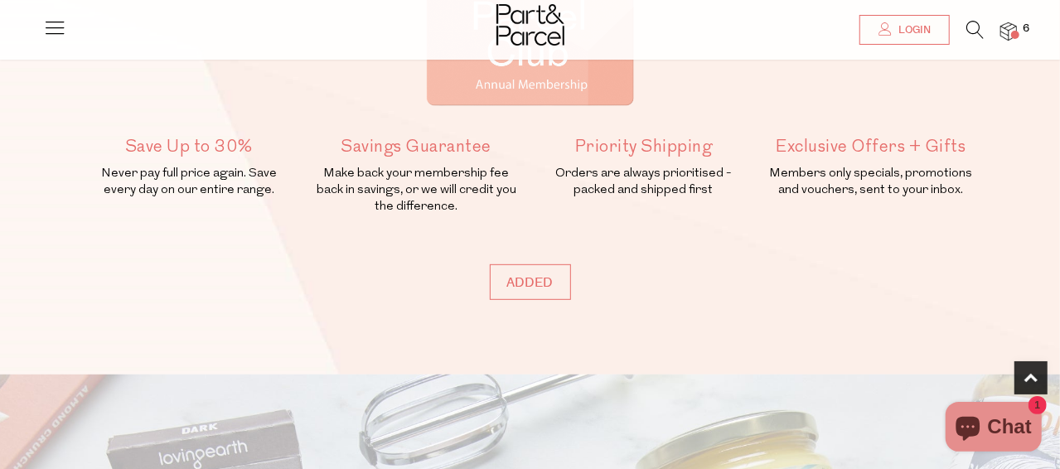
click at [1012, 25] on img at bounding box center [1009, 31] width 17 height 19
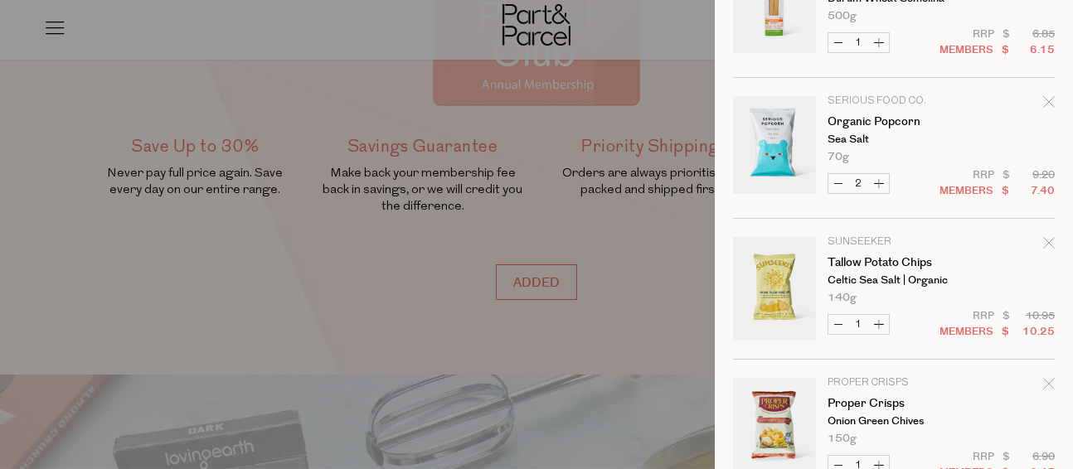
scroll to position [70, 0]
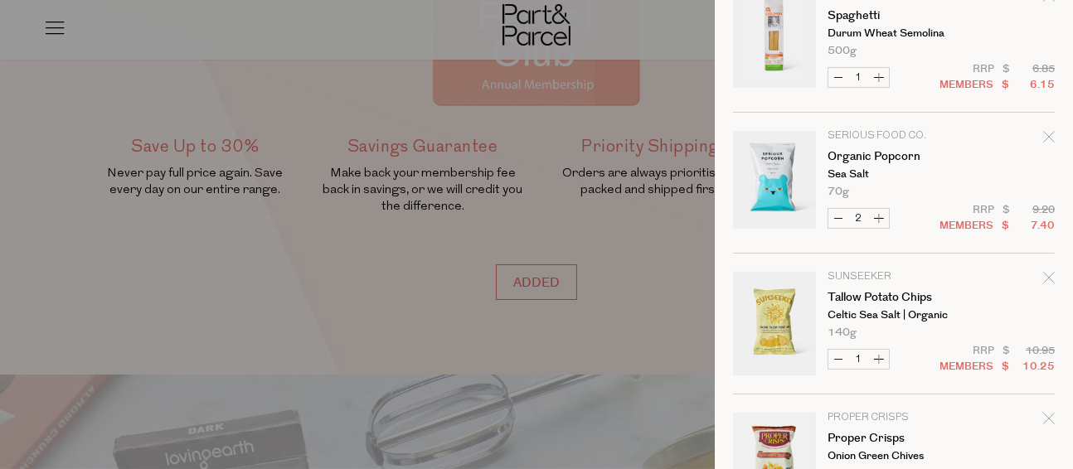
click at [880, 359] on button "Increase Tallow Potato Chips" at bounding box center [879, 359] width 20 height 19
type input "2"
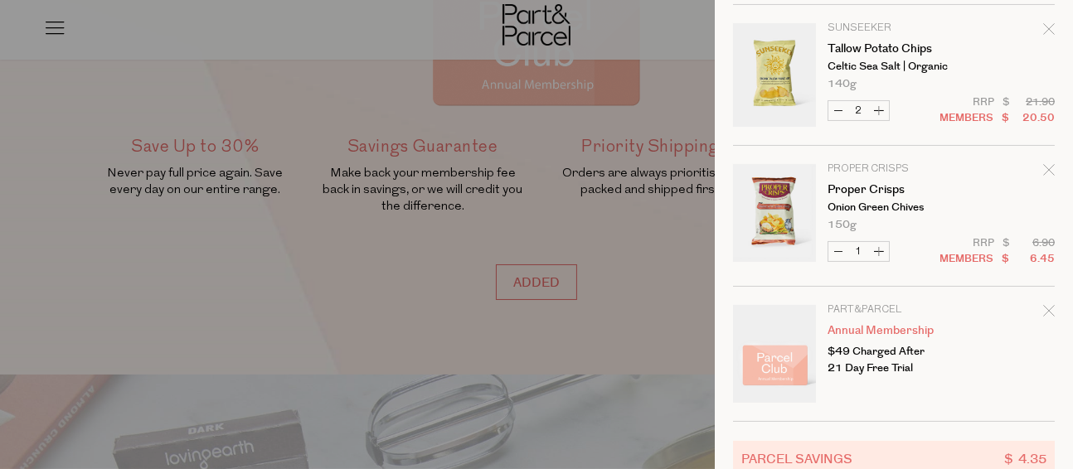
click at [876, 254] on button "Increase Proper Crisps" at bounding box center [879, 251] width 20 height 19
type input "2"
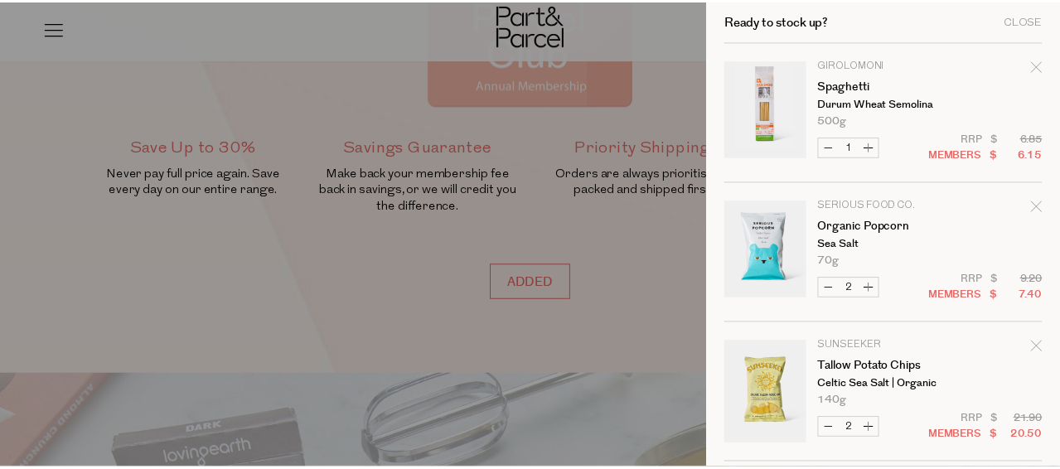
scroll to position [0, 0]
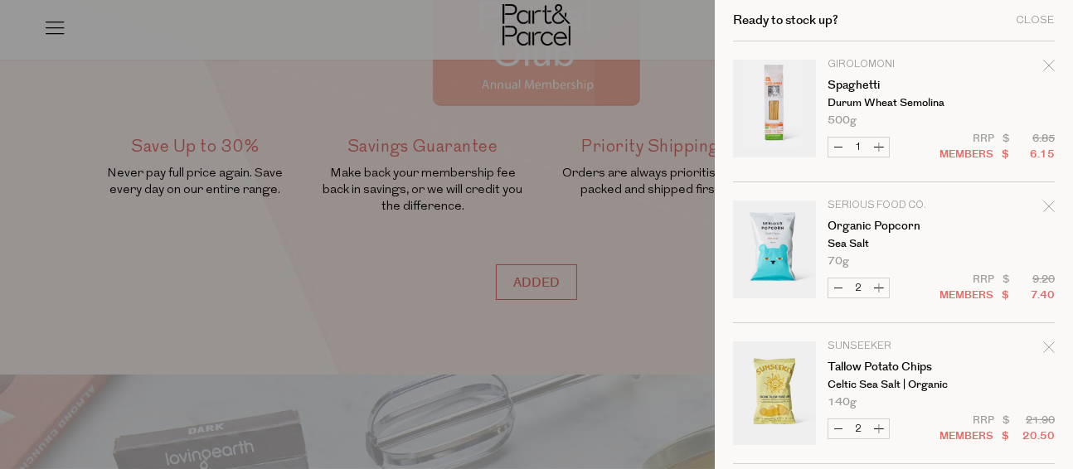
click at [82, 81] on div at bounding box center [536, 234] width 1073 height 469
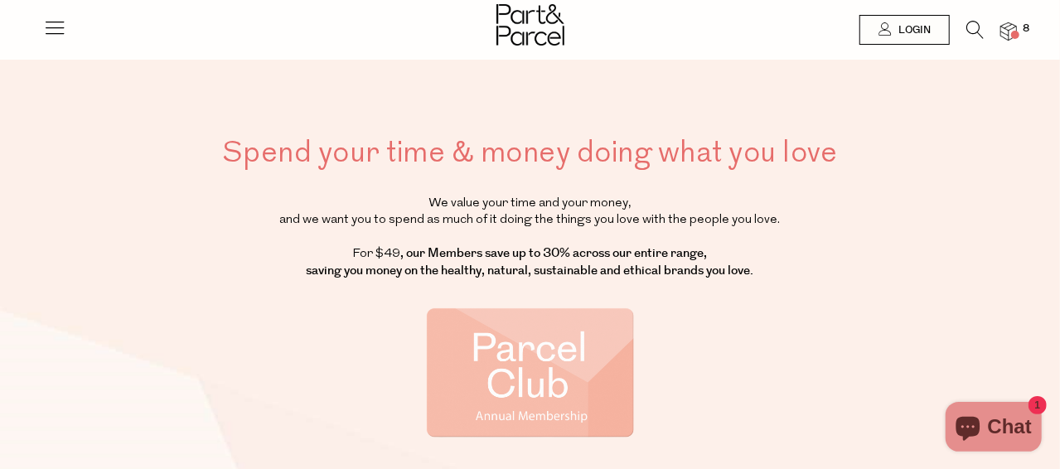
click at [53, 33] on icon at bounding box center [54, 27] width 23 height 23
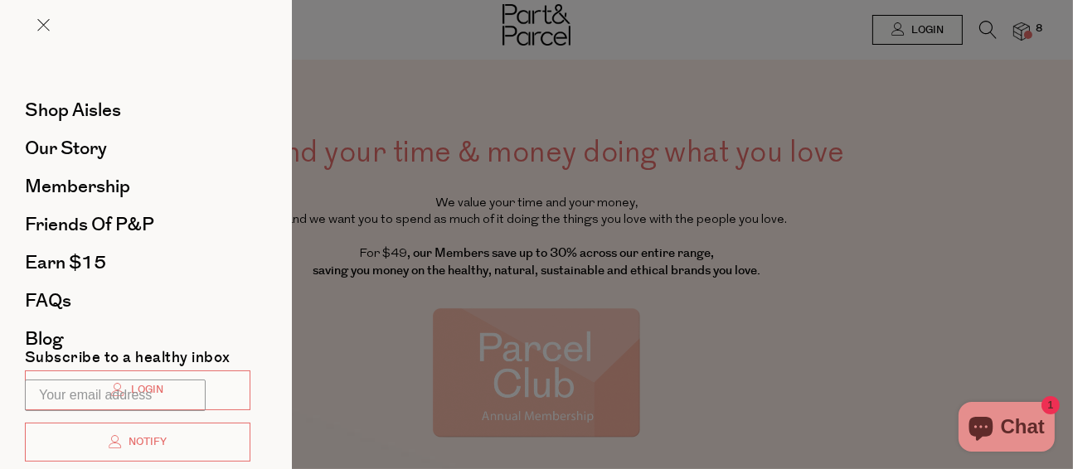
click at [716, 296] on div at bounding box center [536, 234] width 1073 height 469
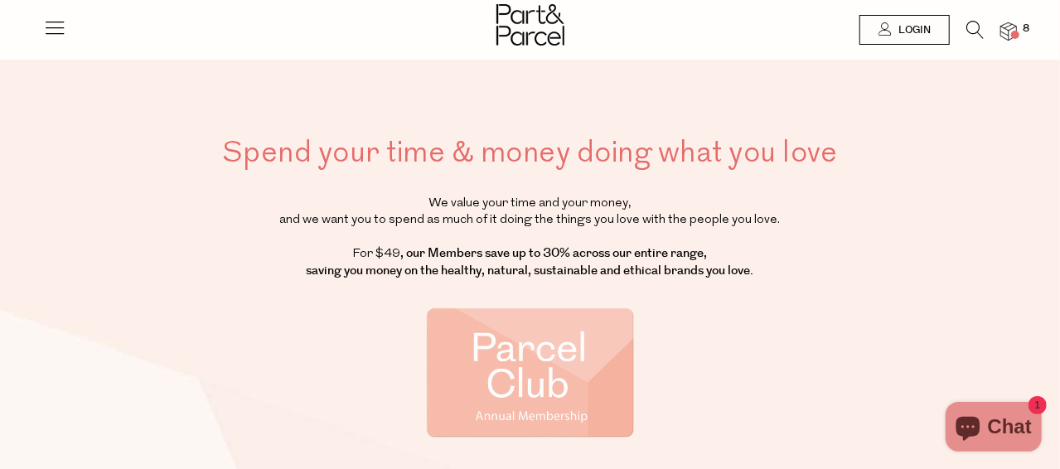
click at [31, 21] on div at bounding box center [530, 27] width 1060 height 54
click at [46, 27] on icon at bounding box center [54, 27] width 23 height 23
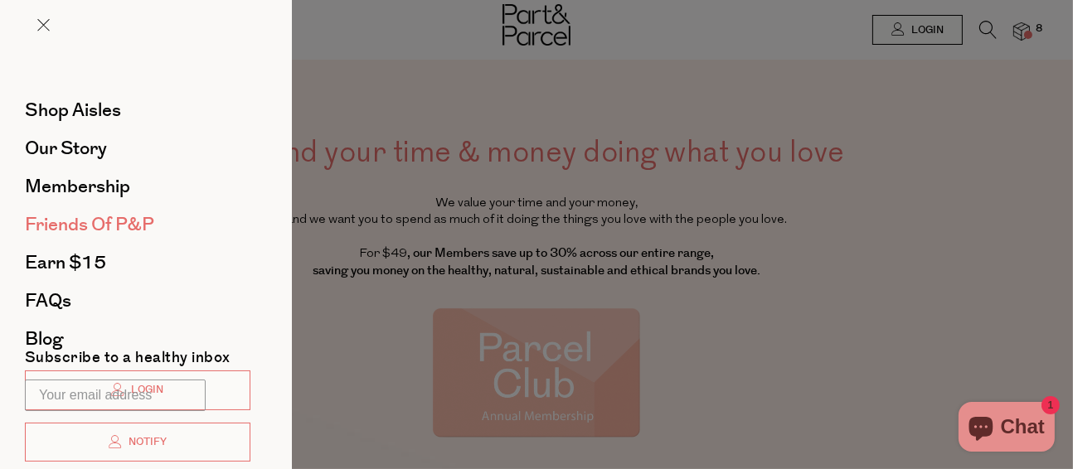
click at [104, 216] on span "Friends of P&P" at bounding box center [89, 224] width 129 height 27
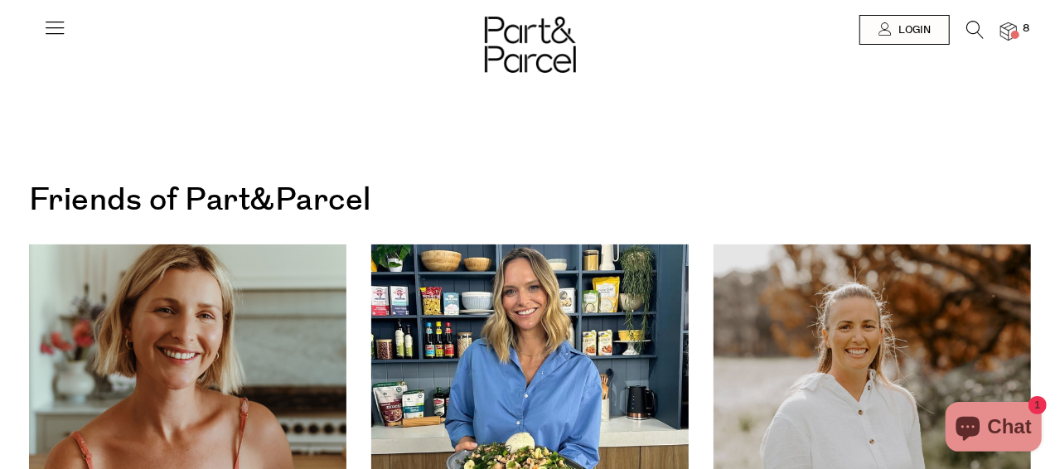
click at [47, 27] on icon at bounding box center [54, 27] width 23 height 23
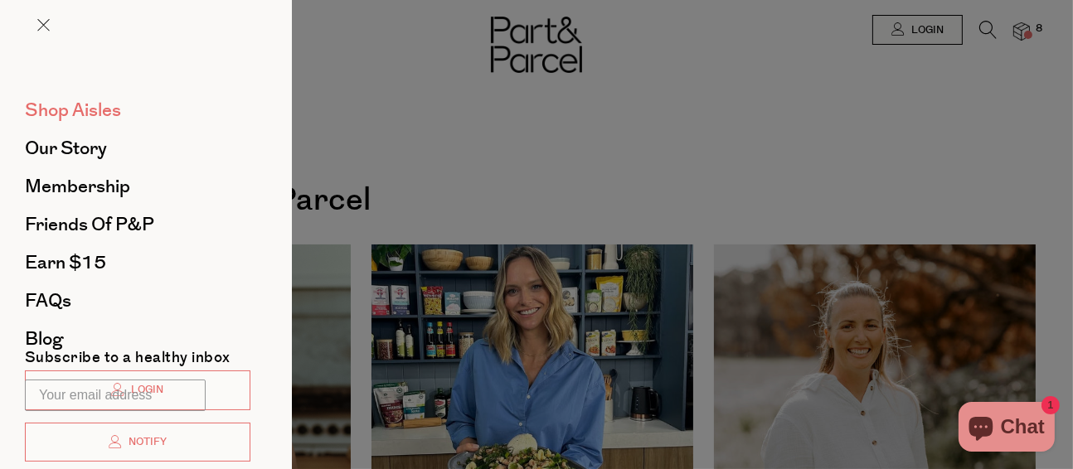
click at [78, 103] on span "Shop Aisles" at bounding box center [73, 110] width 96 height 27
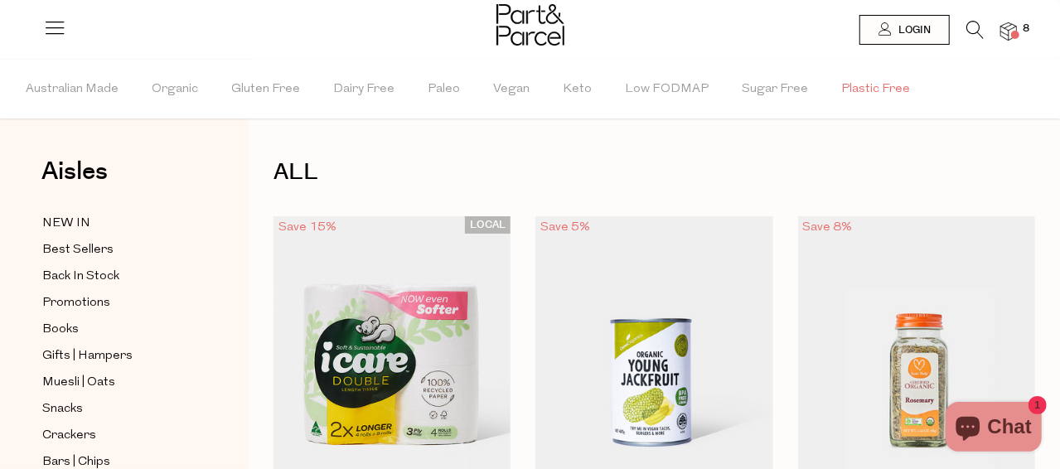
click at [846, 91] on span "Plastic Free" at bounding box center [876, 90] width 69 height 58
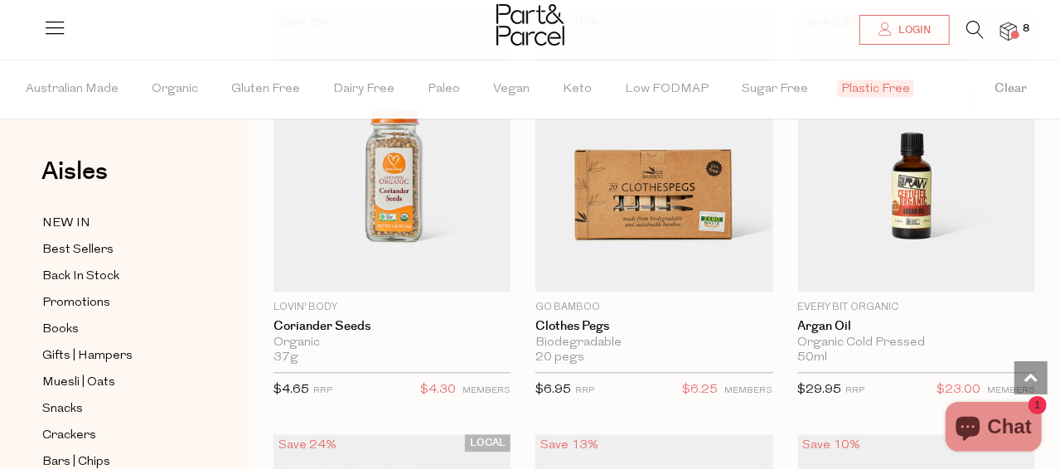
scroll to position [1906, 0]
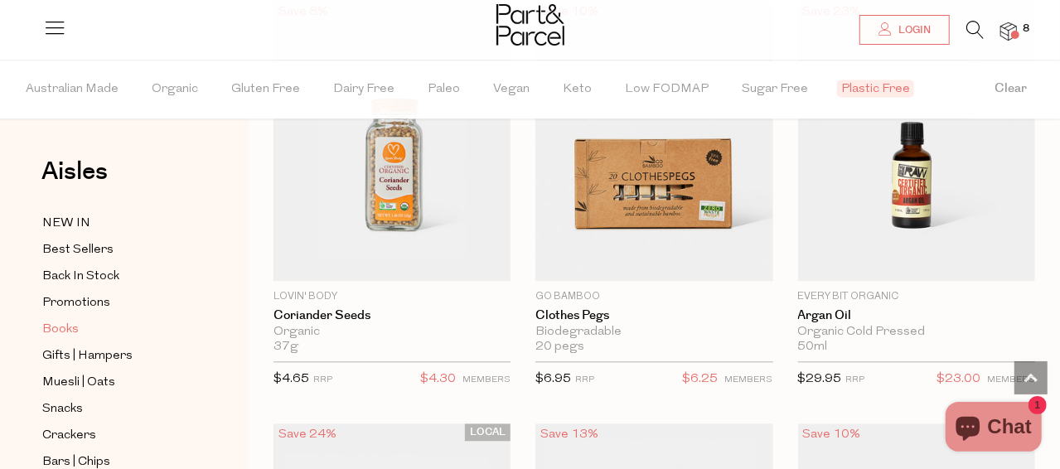
click at [72, 322] on span "Books" at bounding box center [60, 330] width 36 height 20
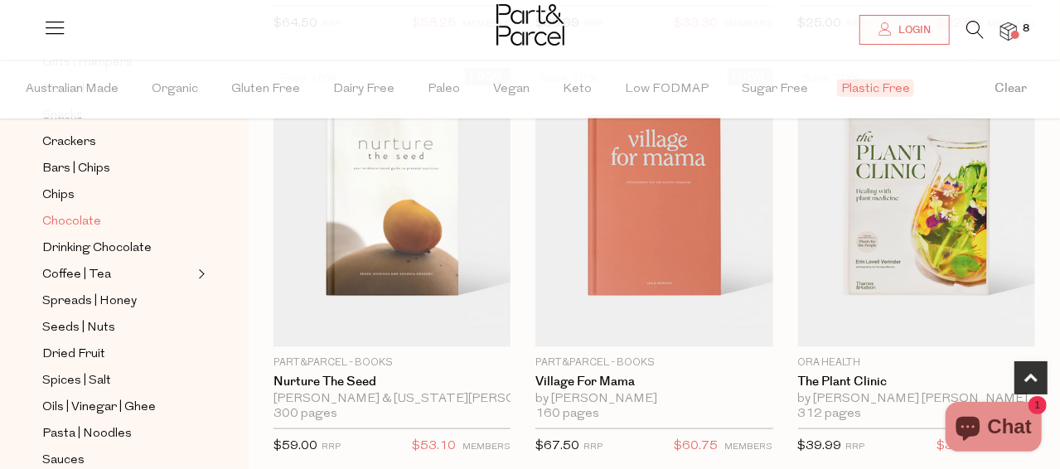
scroll to position [332, 0]
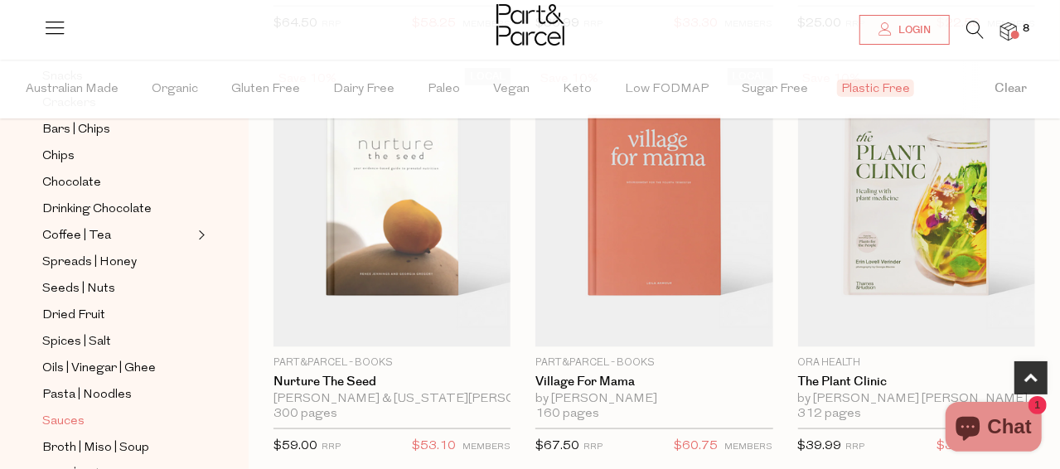
click at [97, 411] on link "Sauces" at bounding box center [117, 421] width 151 height 21
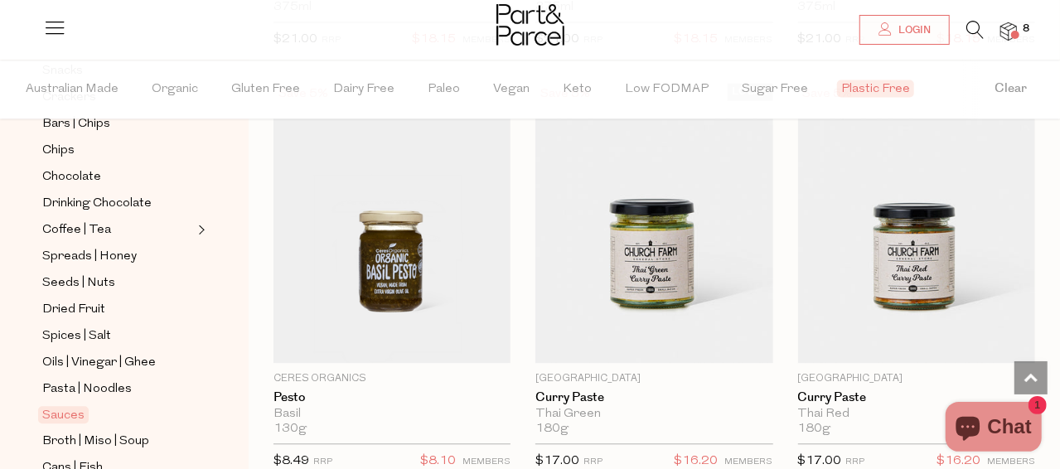
scroll to position [497, 0]
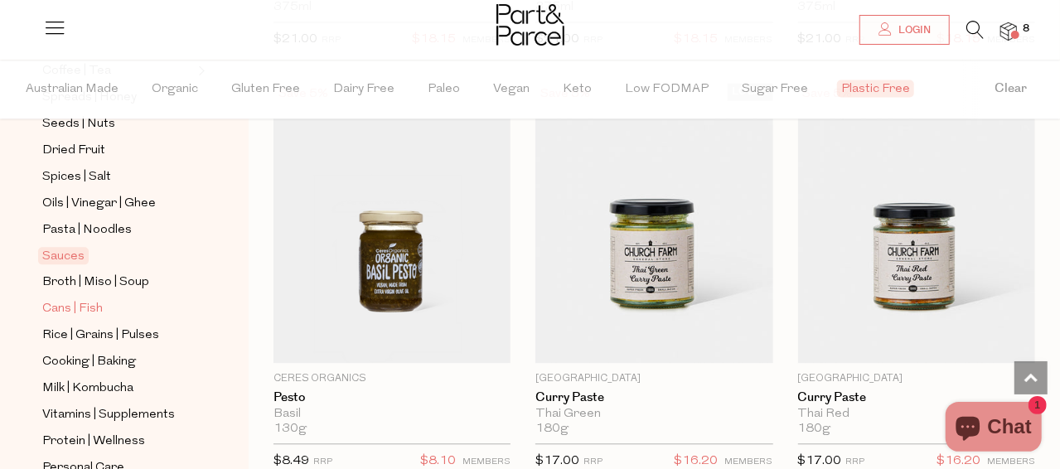
click at [73, 299] on span "Cans | Fish" at bounding box center [72, 309] width 61 height 20
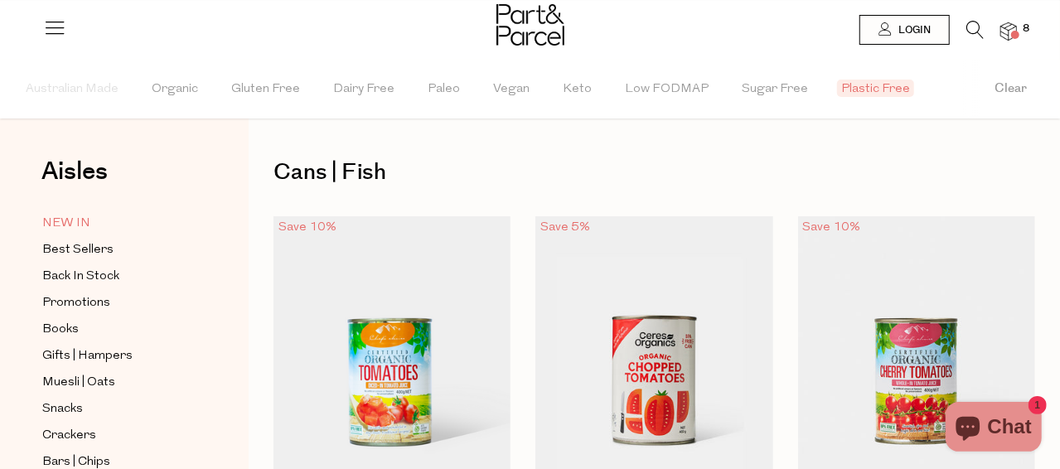
click at [48, 225] on span "NEW IN" at bounding box center [66, 224] width 48 height 20
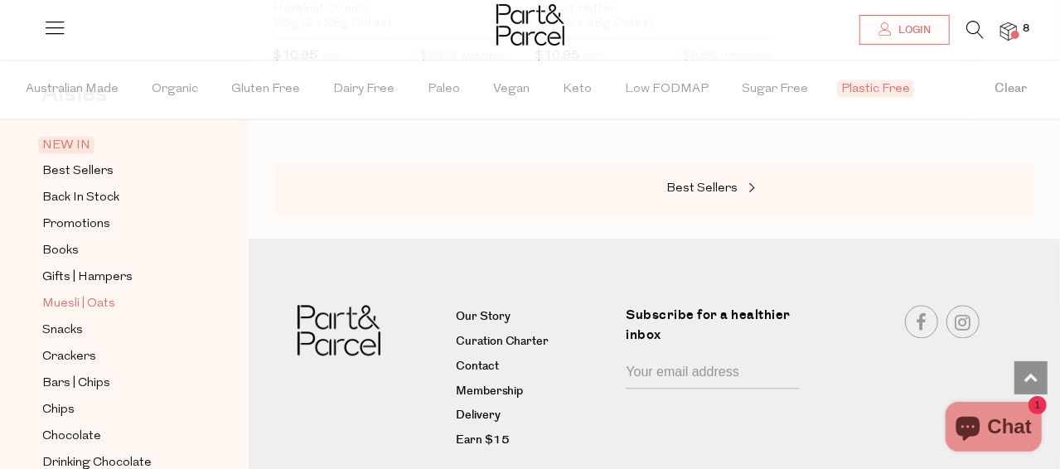
scroll to position [166, 0]
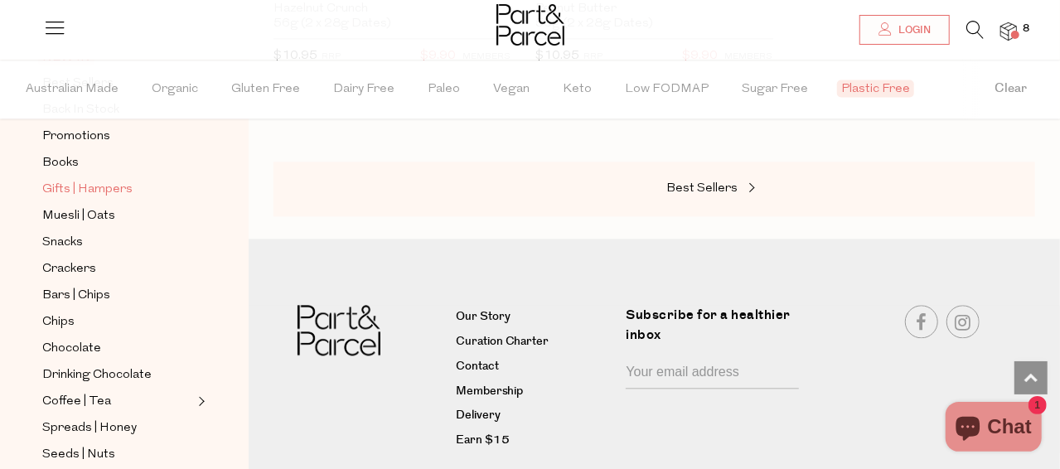
click at [86, 182] on span "Gifts | Hampers" at bounding box center [87, 190] width 90 height 20
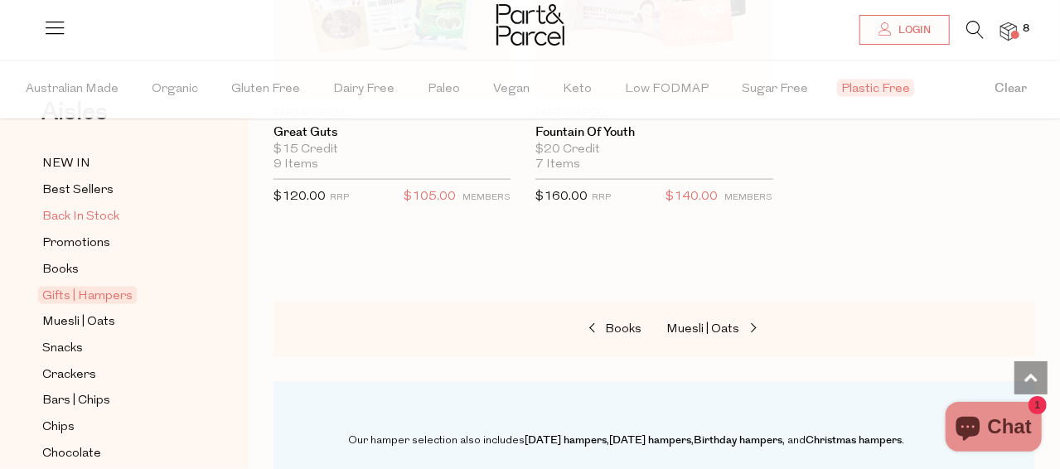
scroll to position [248, 0]
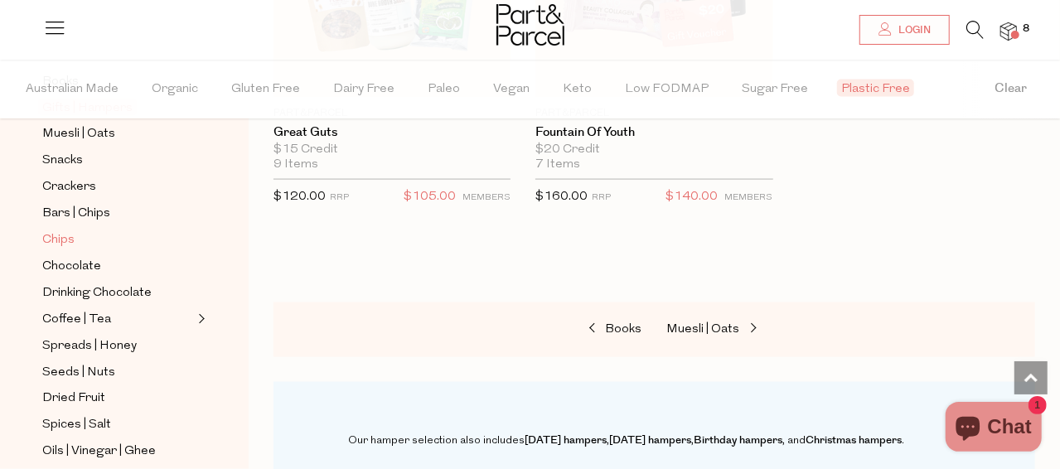
click at [71, 231] on span "Chips" at bounding box center [58, 241] width 32 height 20
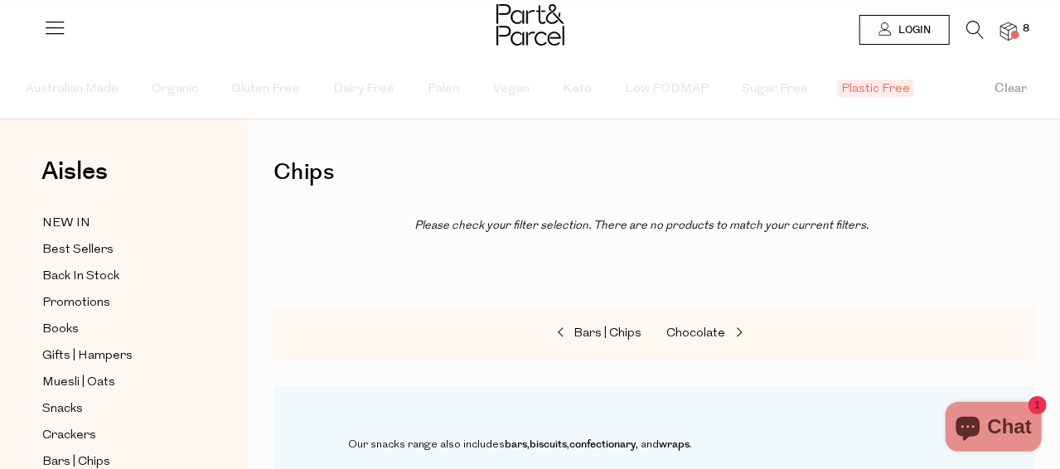
click at [852, 88] on span "Plastic Free" at bounding box center [875, 88] width 77 height 17
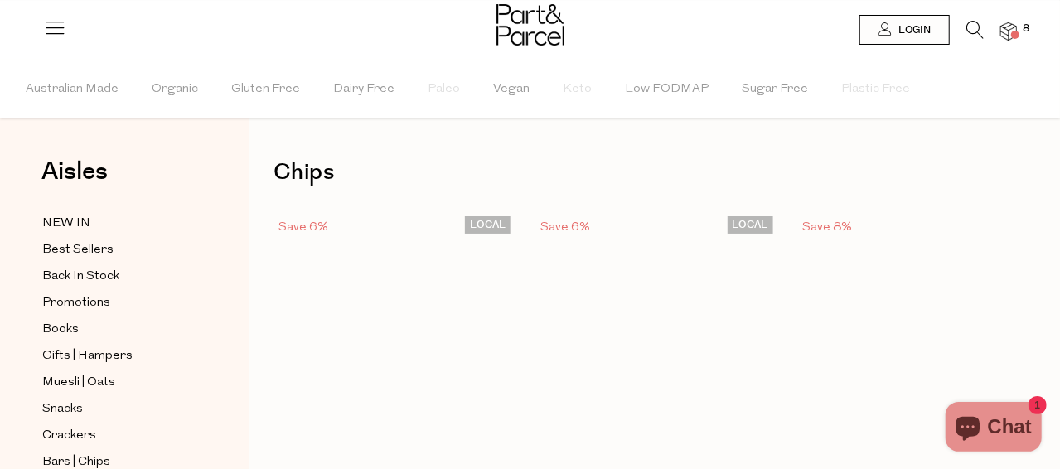
type input "2"
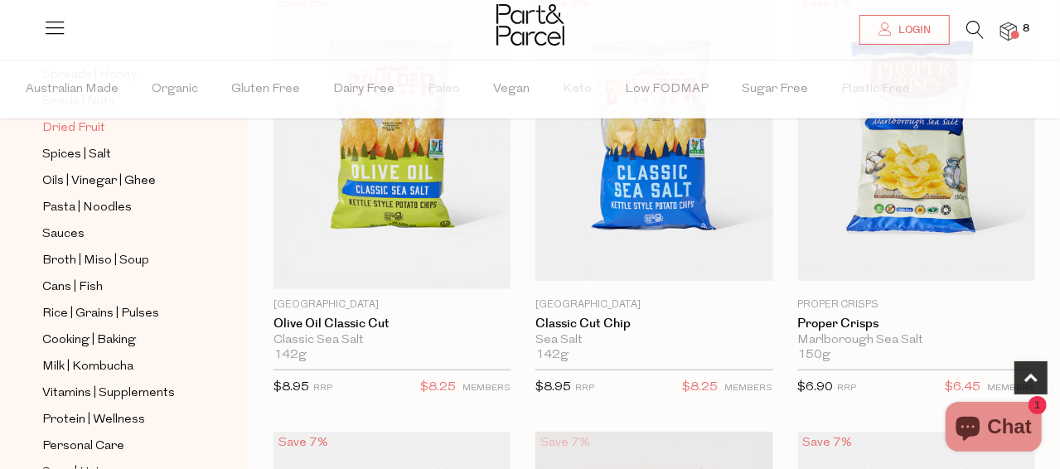
scroll to position [517, 0]
click at [70, 279] on span "Cans | Fish" at bounding box center [72, 289] width 61 height 20
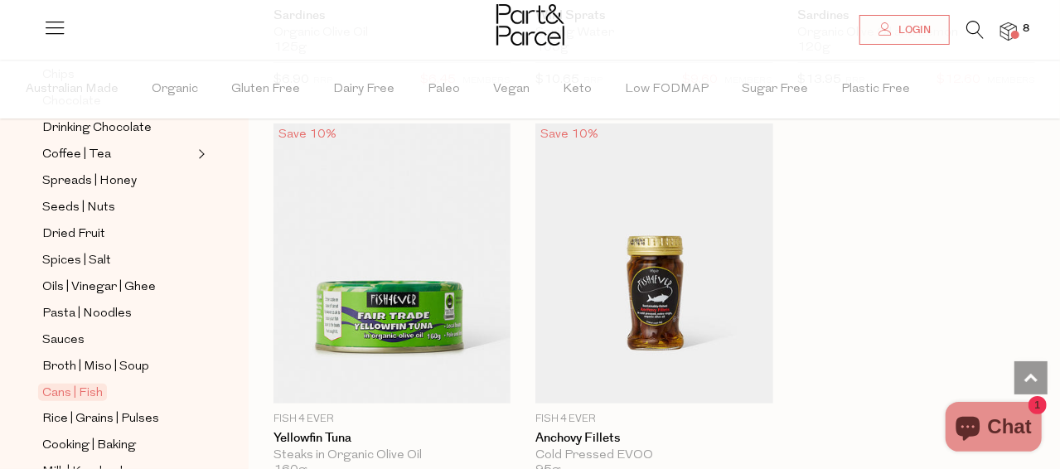
scroll to position [497, 0]
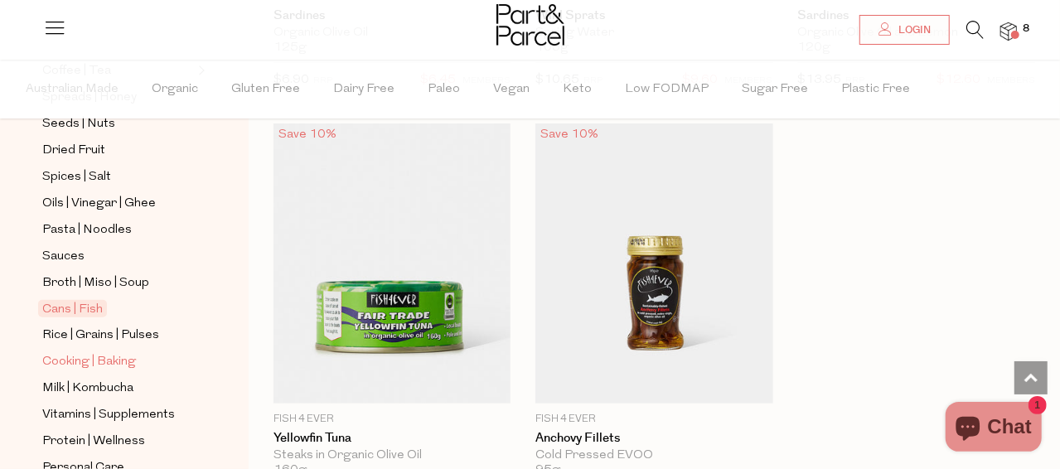
click at [95, 352] on span "Cooking | Baking" at bounding box center [89, 362] width 94 height 20
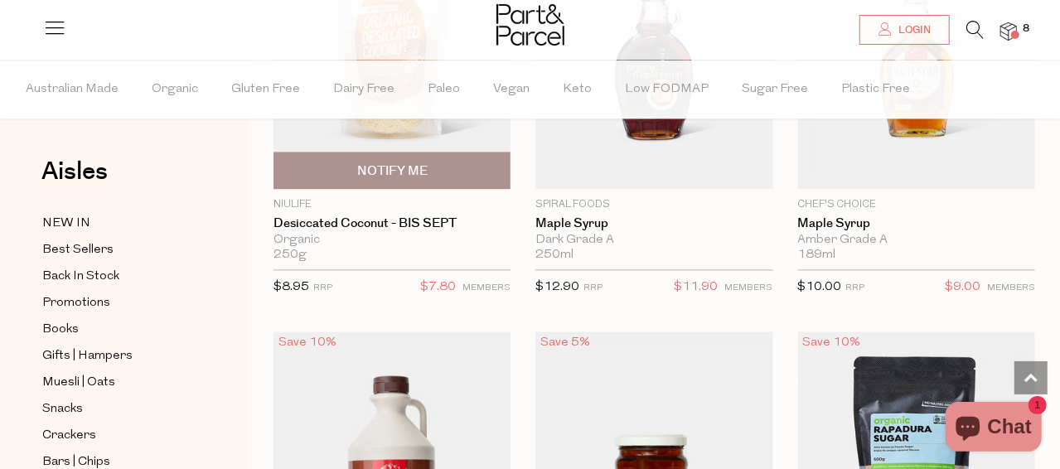
scroll to position [4892, 0]
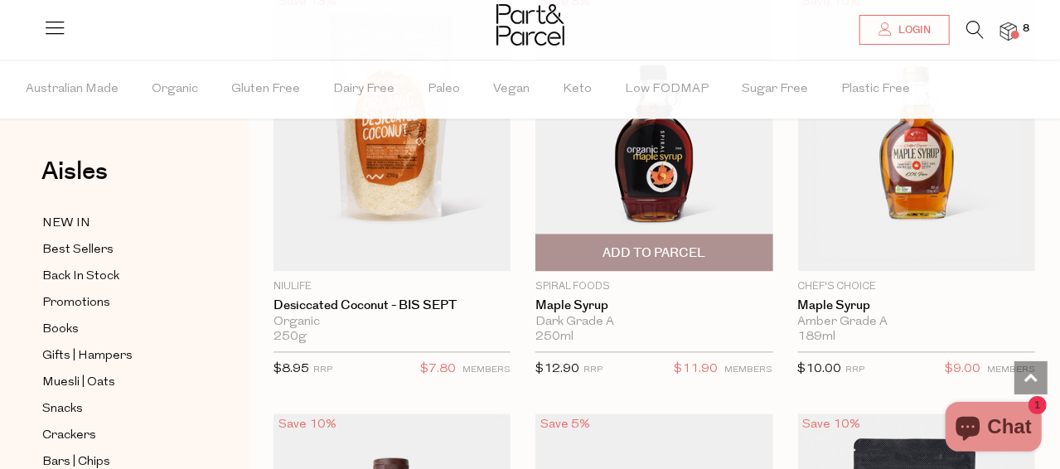
click at [647, 187] on img at bounding box center [654, 131] width 237 height 280
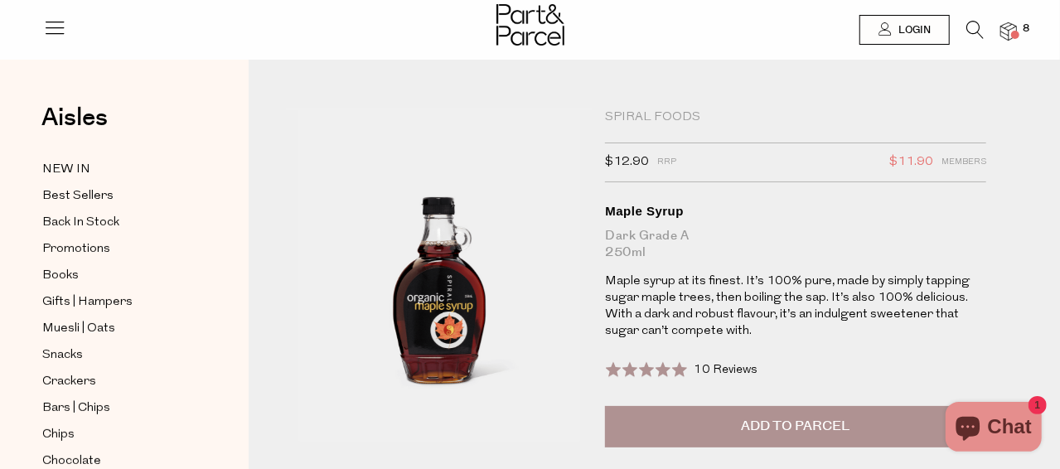
click at [789, 430] on span "Add to Parcel" at bounding box center [796, 426] width 109 height 19
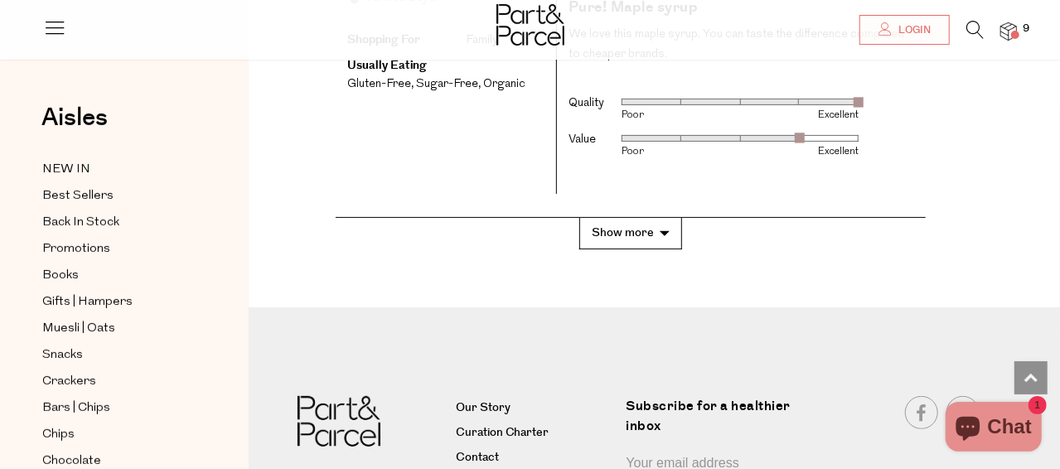
scroll to position [3482, 0]
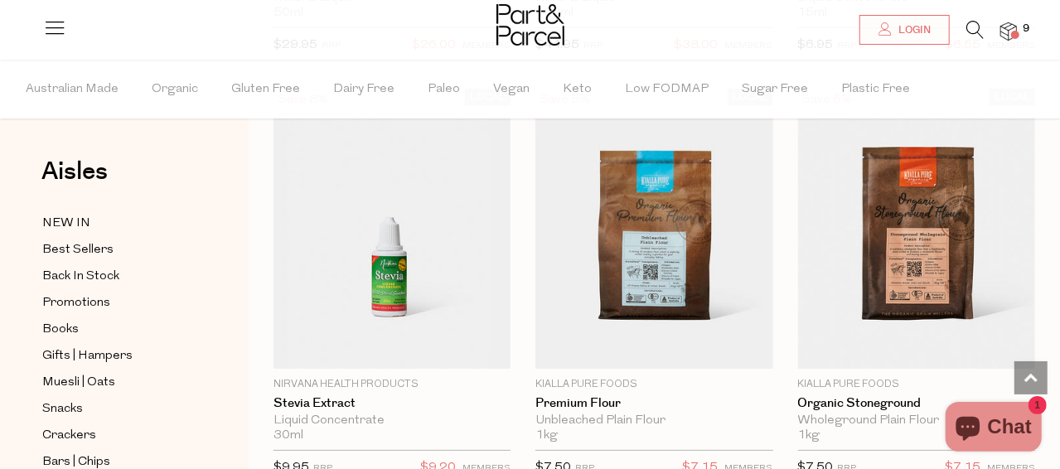
scroll to position [6659, 0]
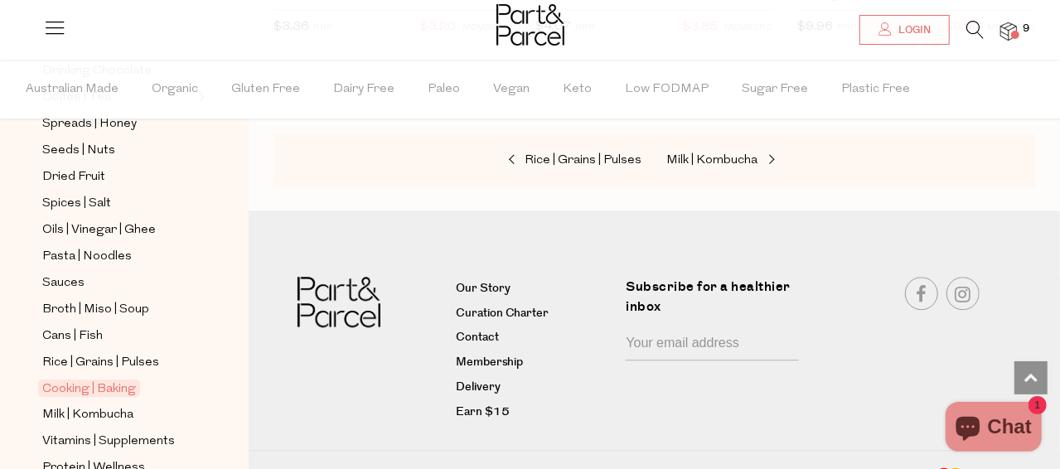
scroll to position [497, 0]
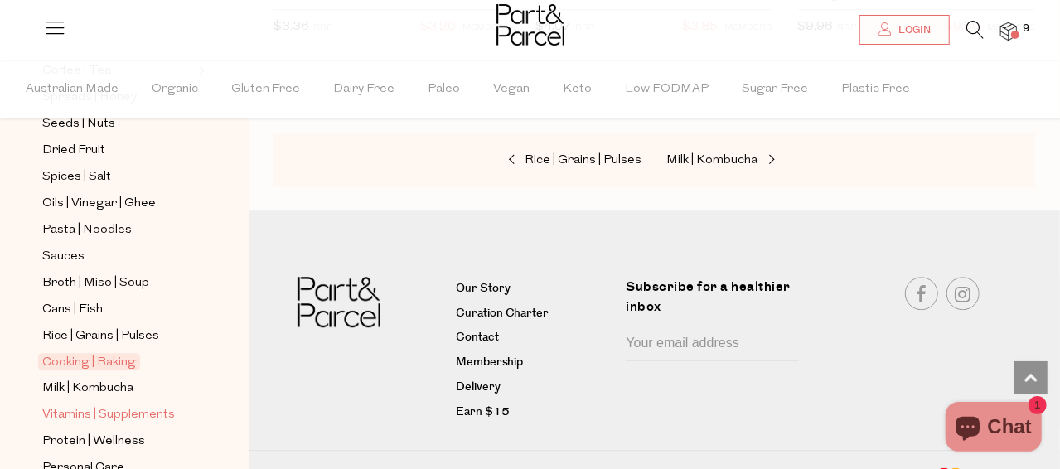
click at [109, 405] on span "Vitamins | Supplements" at bounding box center [108, 415] width 133 height 20
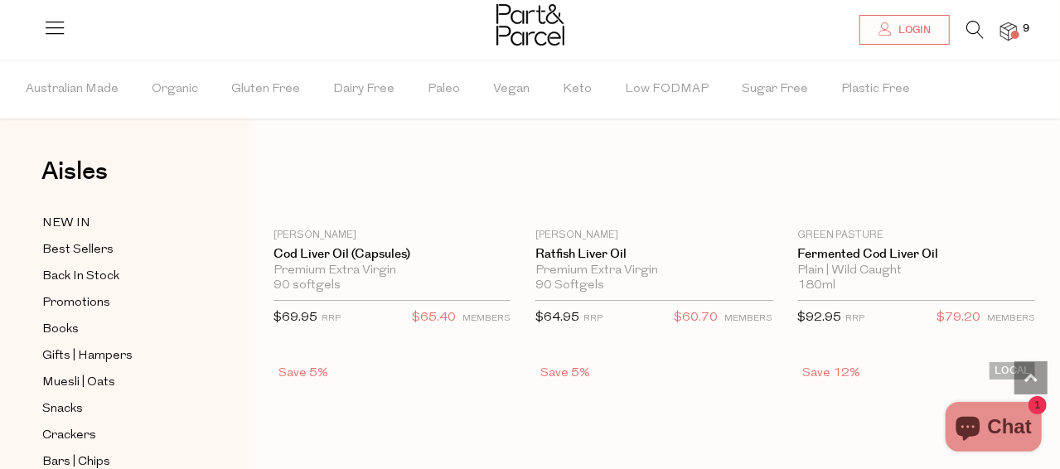
scroll to position [6384, 0]
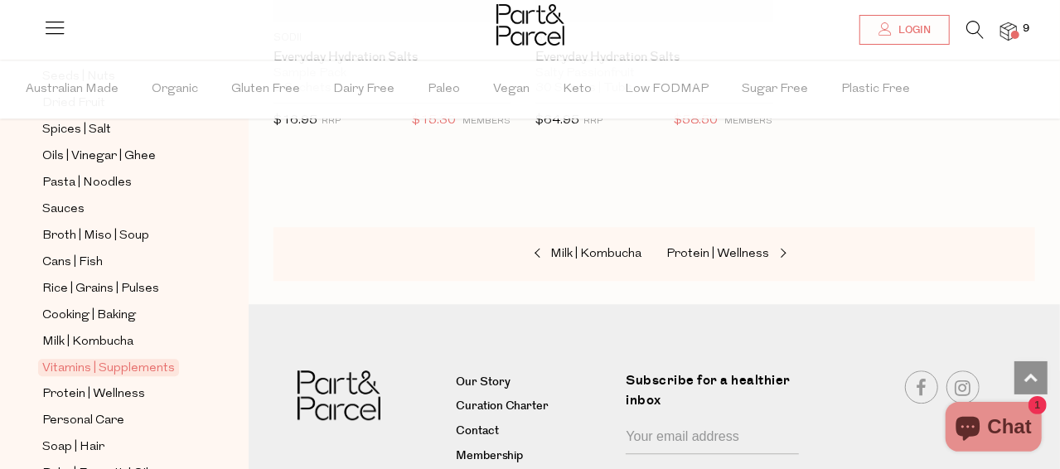
scroll to position [580, 0]
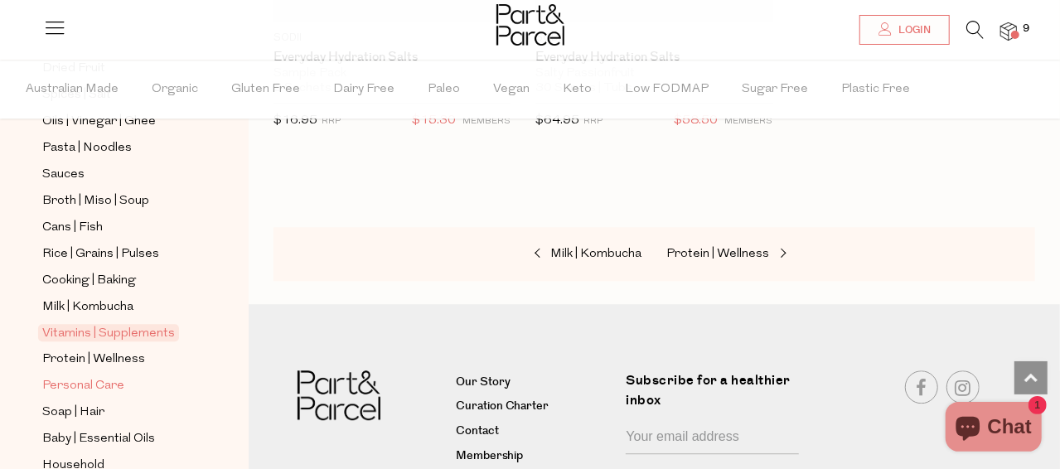
click at [113, 376] on span "Personal Care" at bounding box center [83, 386] width 82 height 20
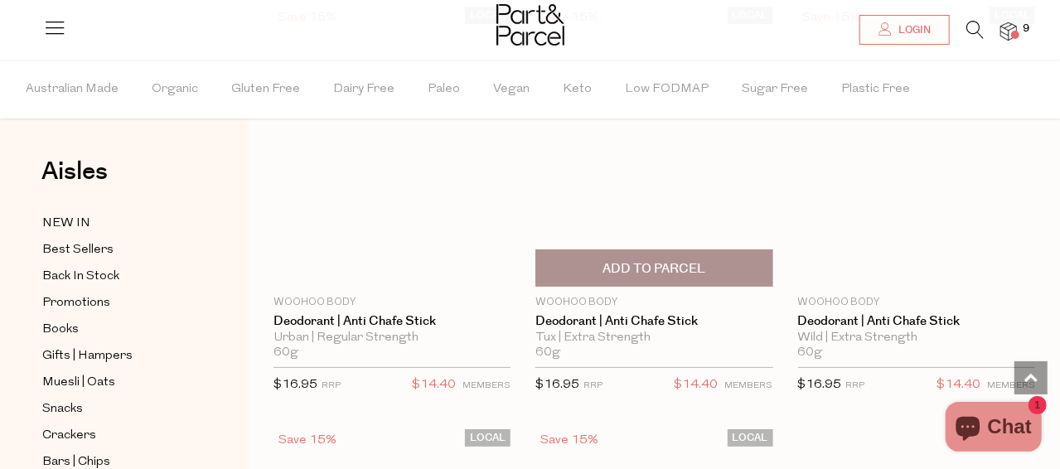
scroll to position [6881, 0]
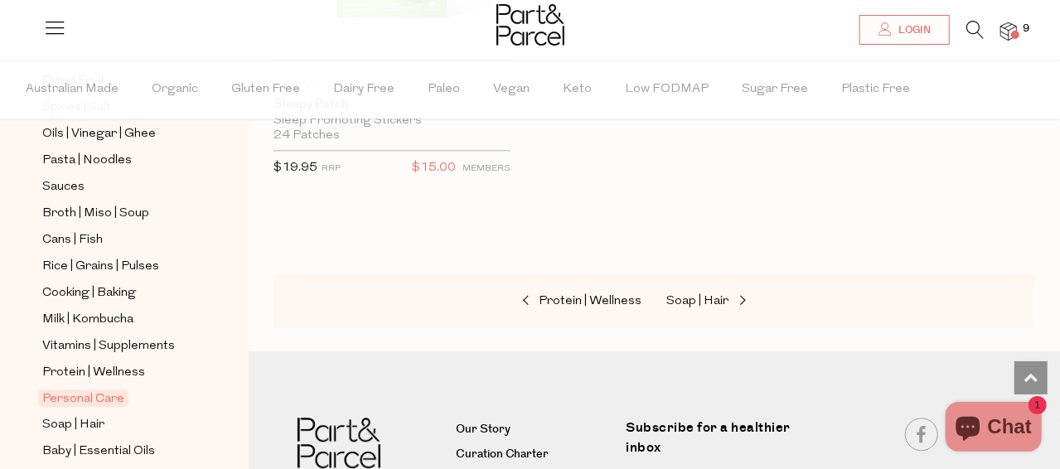
scroll to position [663, 0]
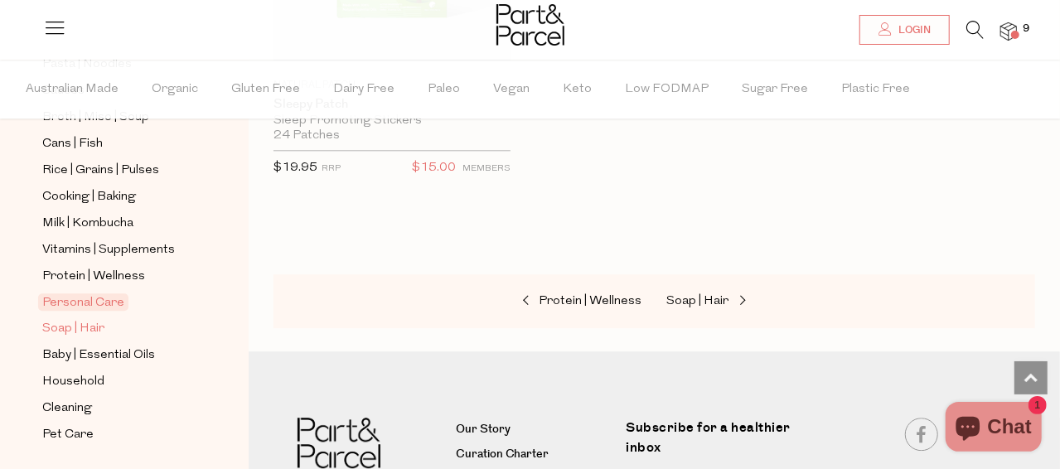
click at [57, 319] on span "Soap | Hair" at bounding box center [73, 329] width 62 height 20
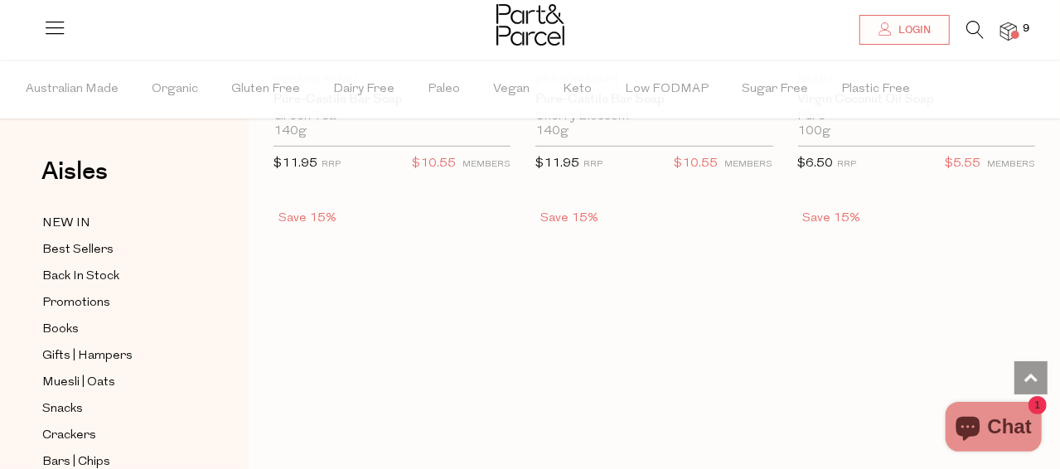
scroll to position [3980, 0]
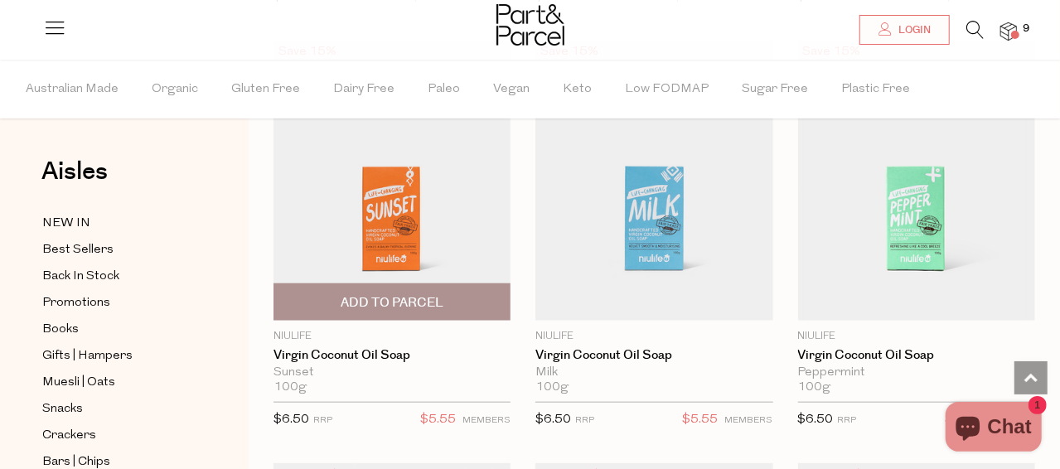
click at [420, 233] on img at bounding box center [392, 181] width 237 height 280
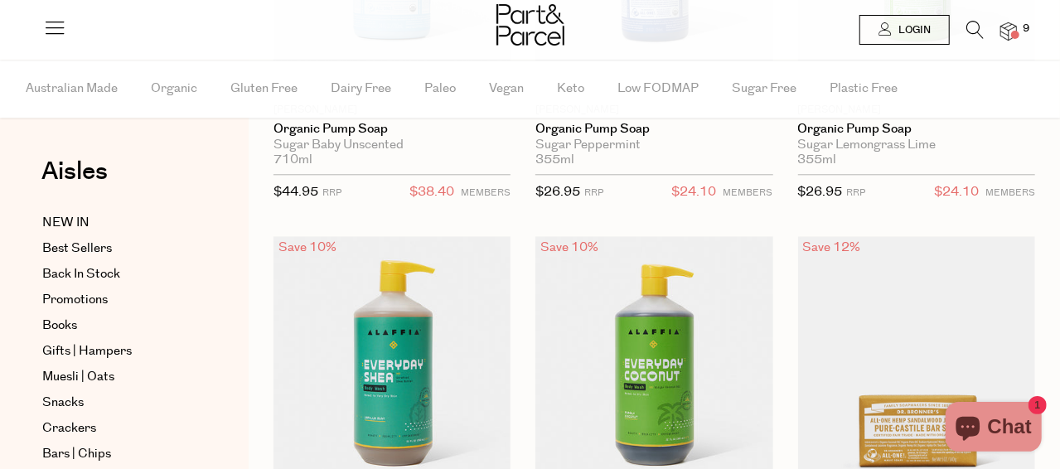
scroll to position [3980, 0]
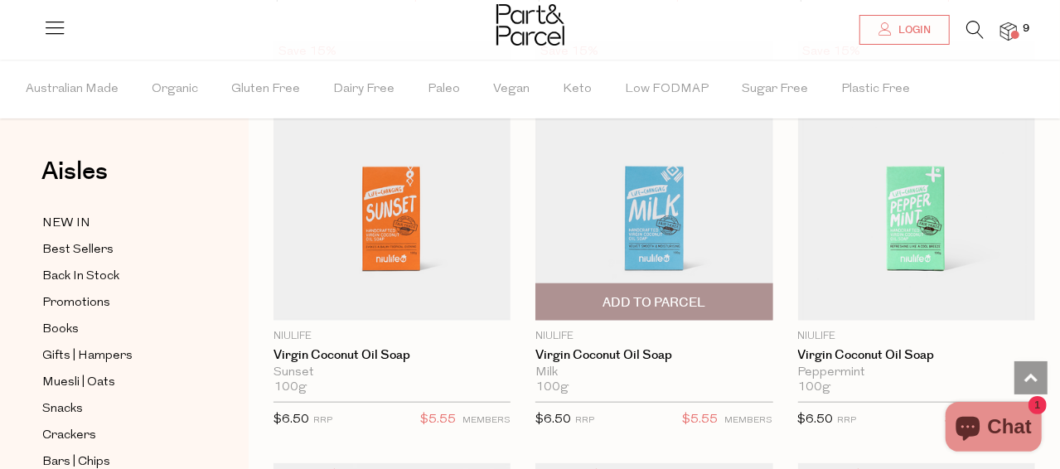
click at [653, 215] on img at bounding box center [654, 181] width 237 height 280
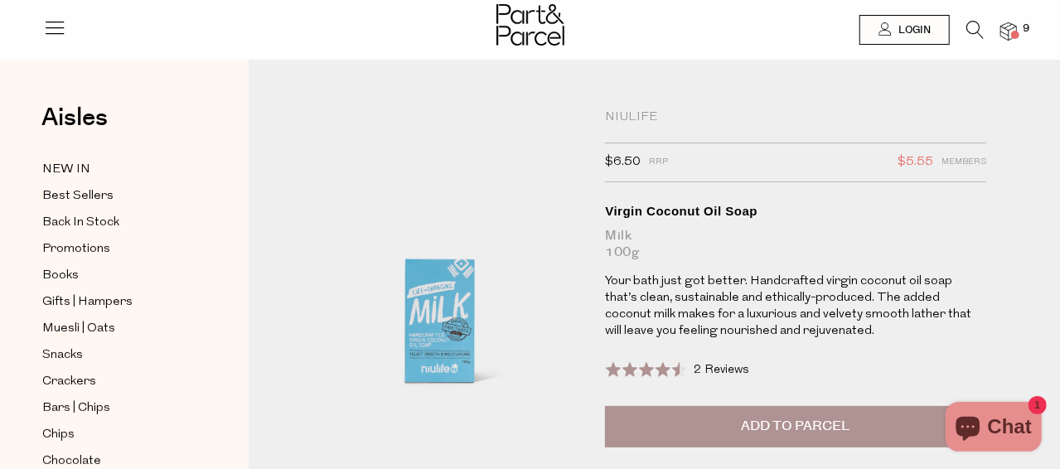
click at [793, 418] on span "Add to Parcel" at bounding box center [796, 426] width 109 height 19
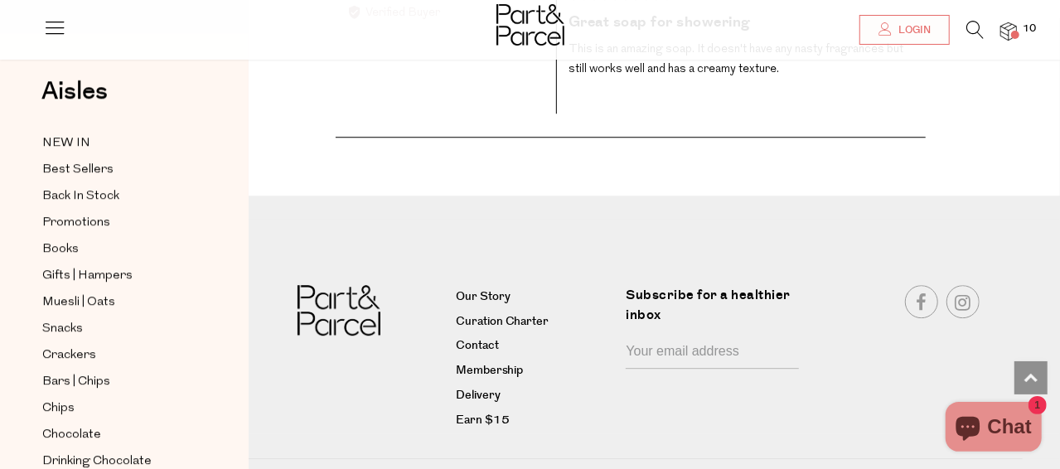
scroll to position [2321, 0]
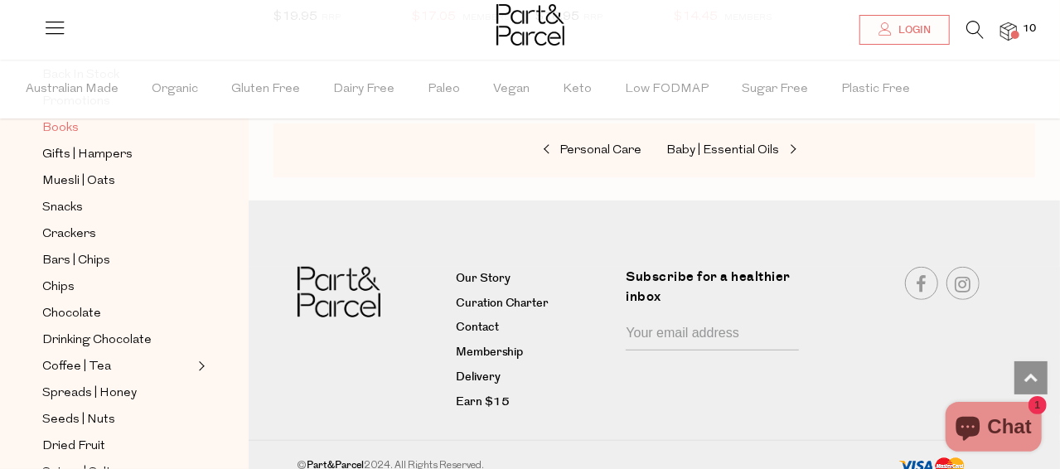
scroll to position [248, 0]
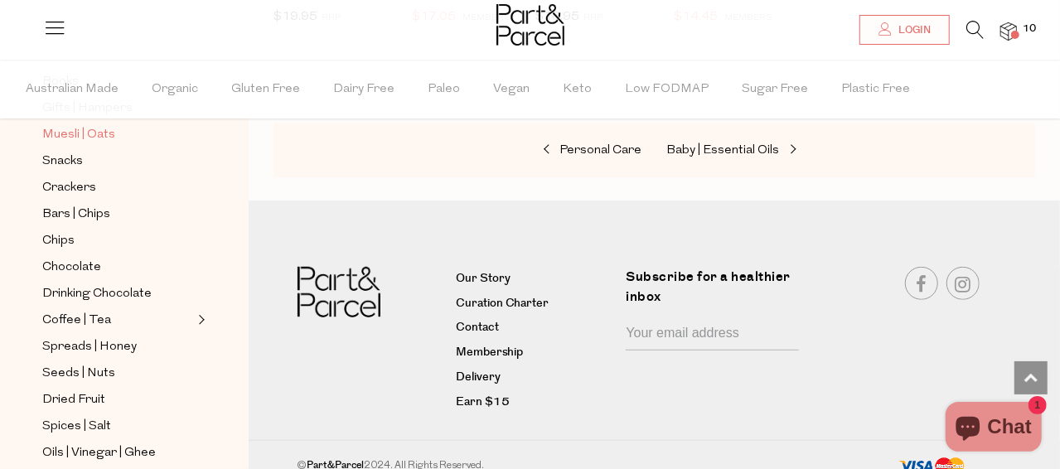
click at [100, 125] on span "Muesli | Oats" at bounding box center [78, 135] width 73 height 20
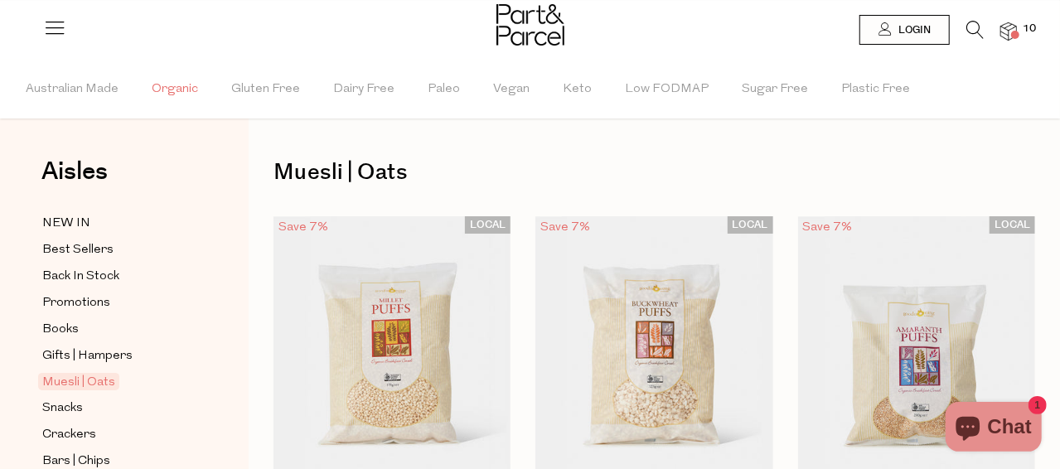
click at [167, 86] on span "Organic" at bounding box center [175, 90] width 46 height 58
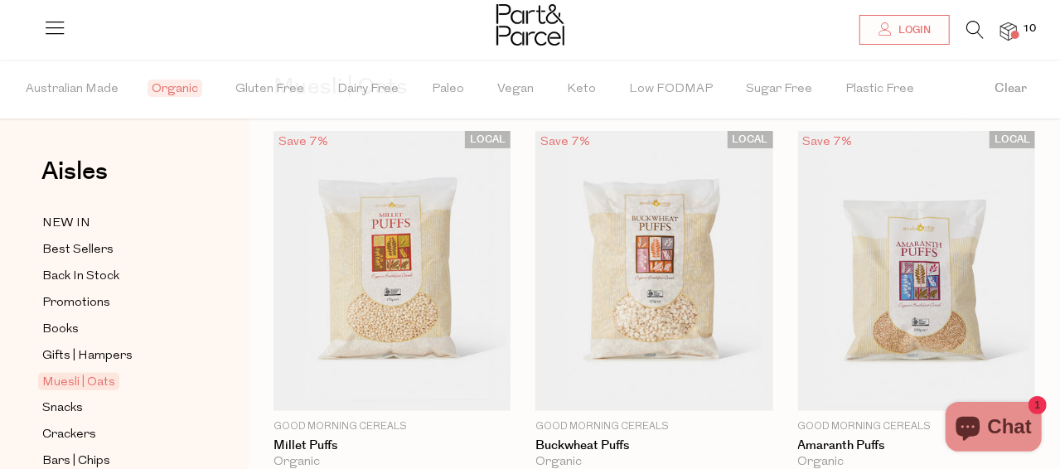
scroll to position [248, 0]
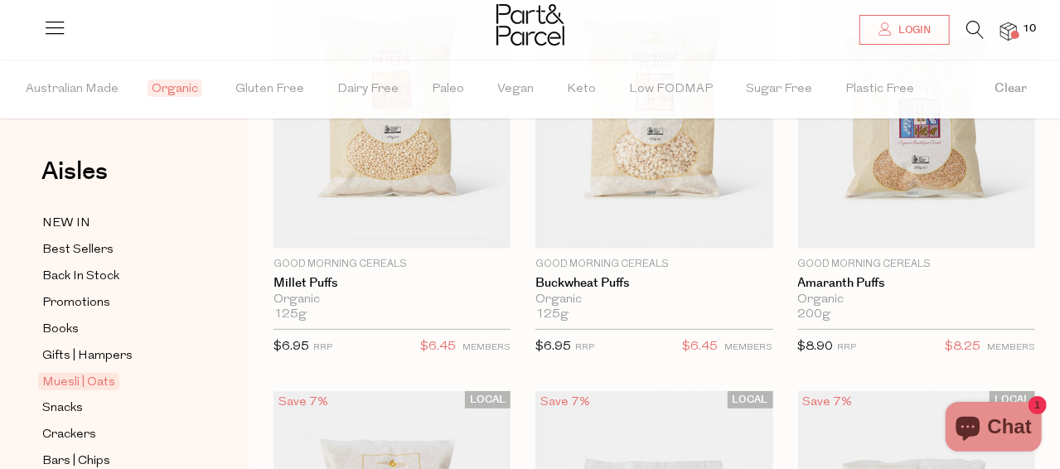
click at [159, 82] on span "Organic" at bounding box center [175, 88] width 55 height 17
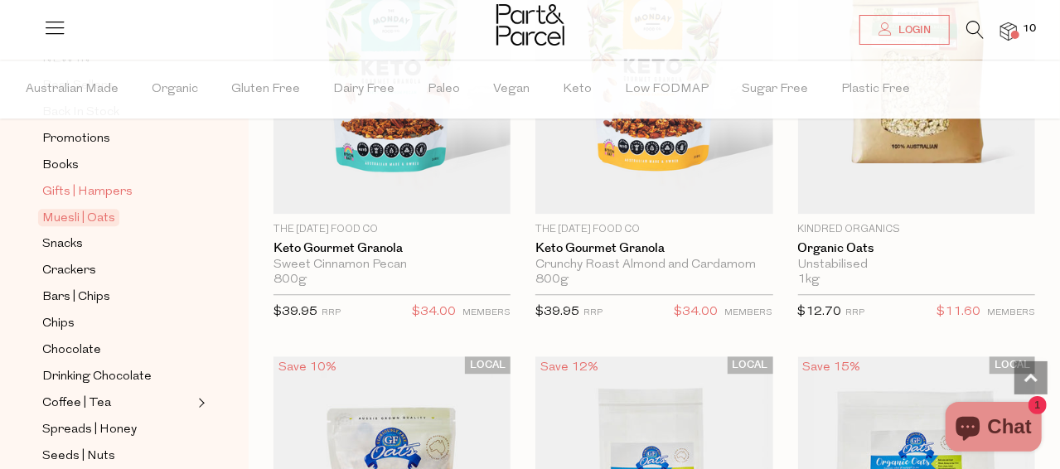
scroll to position [166, 0]
click at [95, 394] on span "Coffee | Tea" at bounding box center [76, 402] width 69 height 20
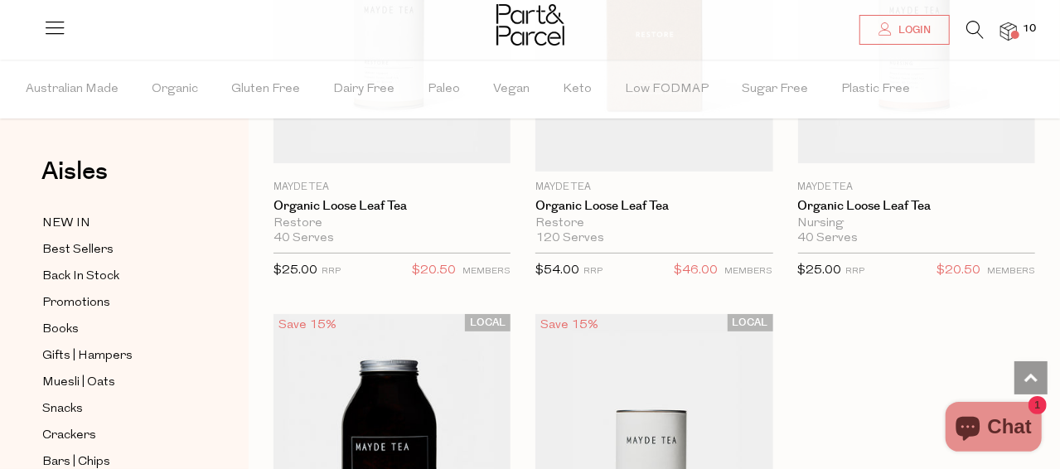
scroll to position [6965, 0]
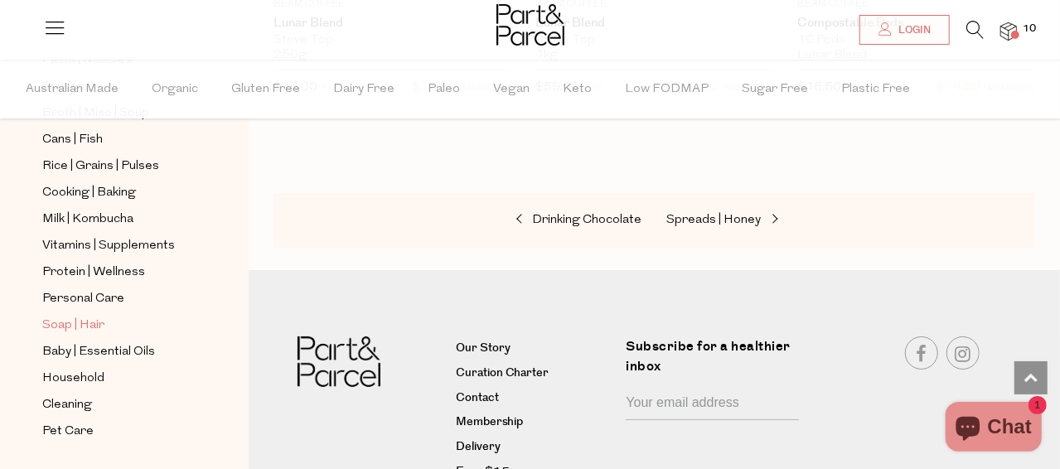
scroll to position [709, 0]
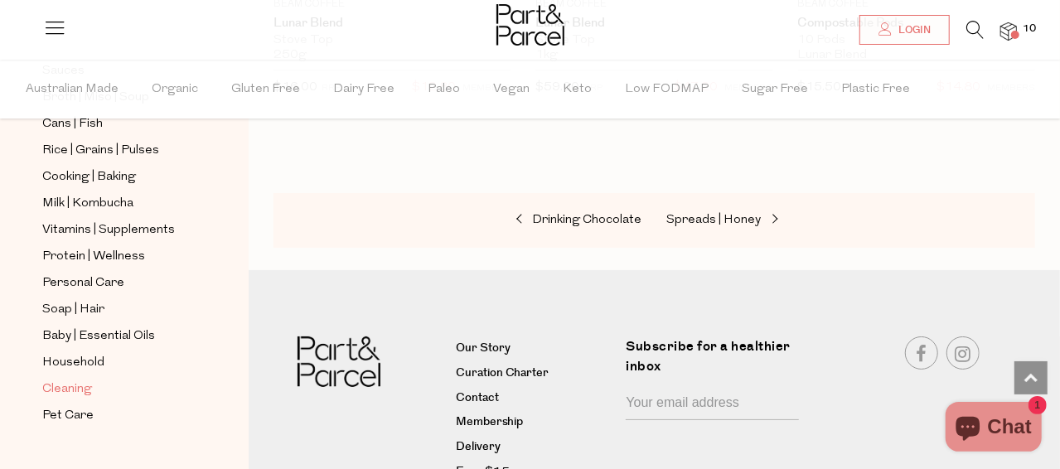
click at [80, 380] on span "Cleaning" at bounding box center [67, 390] width 50 height 20
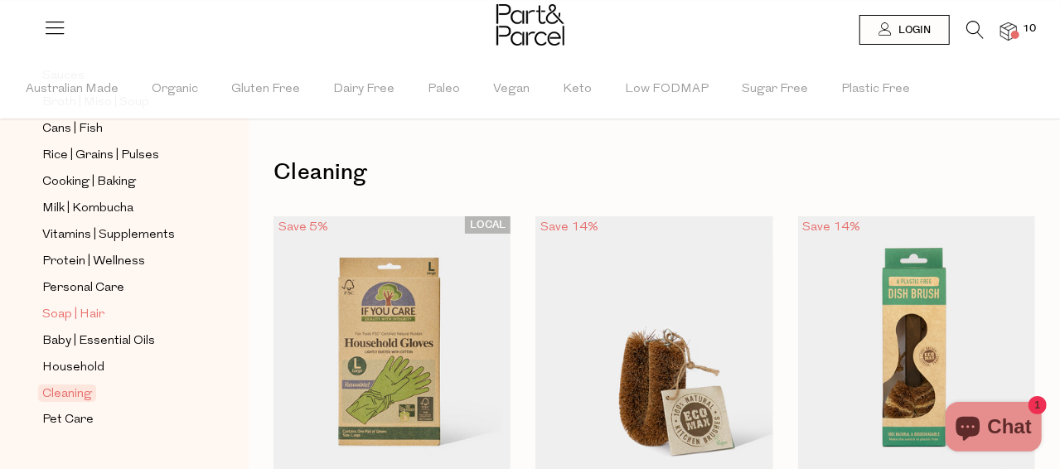
scroll to position [709, 0]
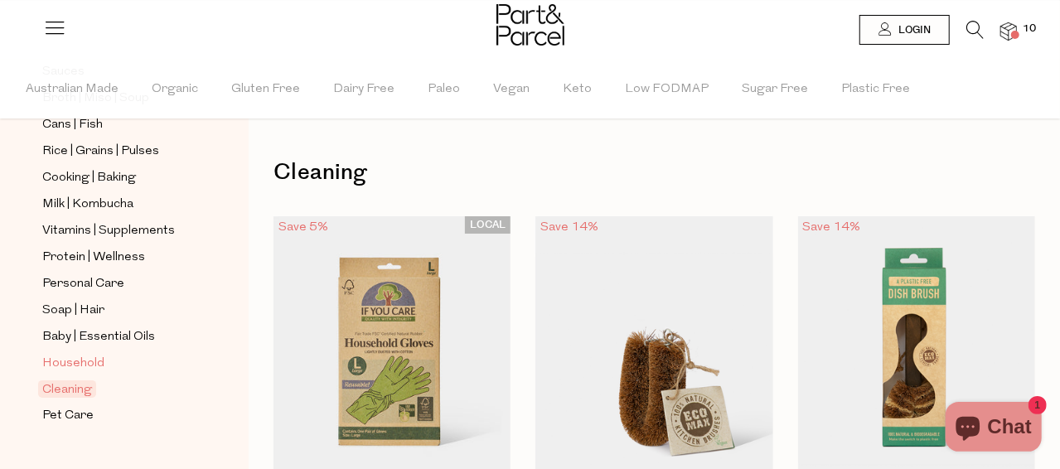
click at [78, 354] on span "Household" at bounding box center [73, 364] width 62 height 20
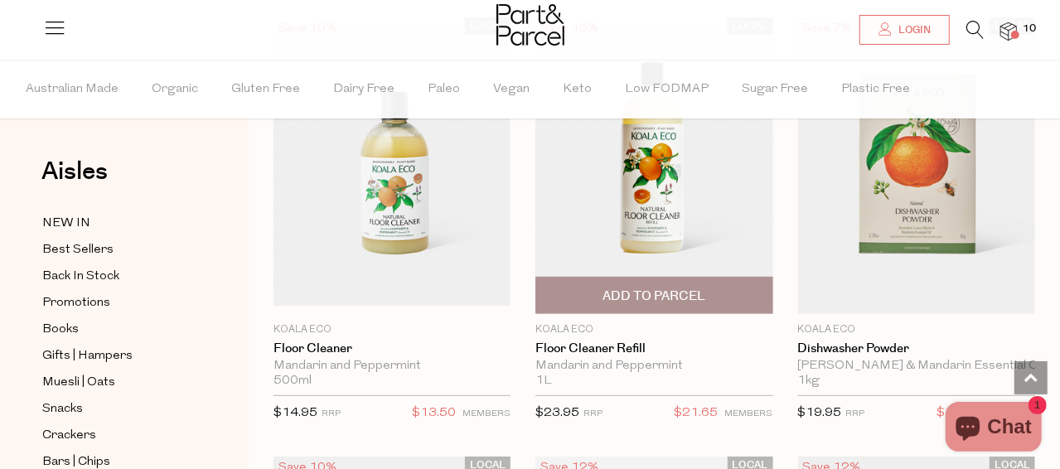
scroll to position [3565, 0]
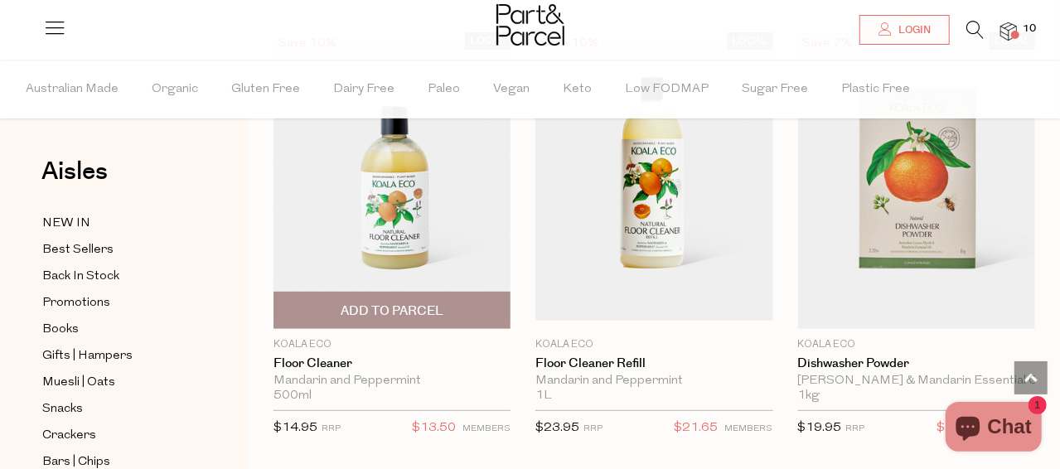
click at [397, 192] on img at bounding box center [392, 181] width 237 height 280
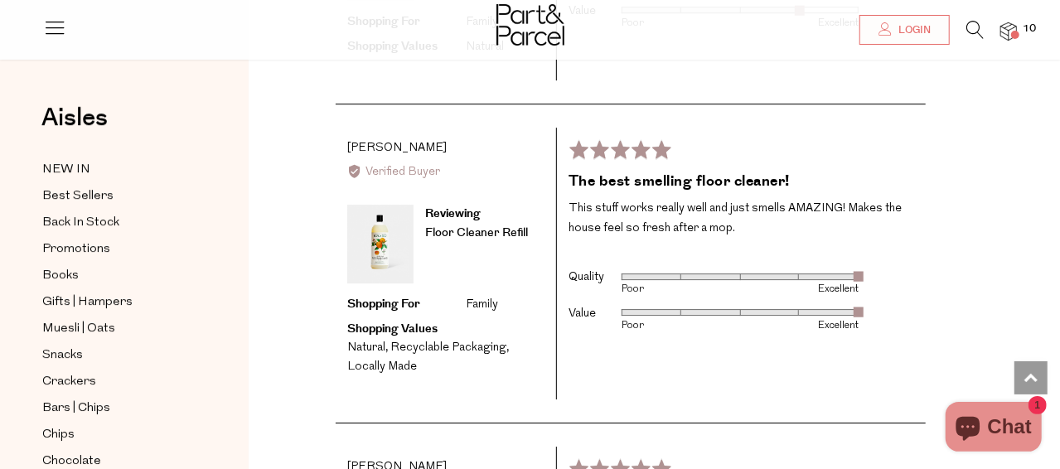
scroll to position [2653, 0]
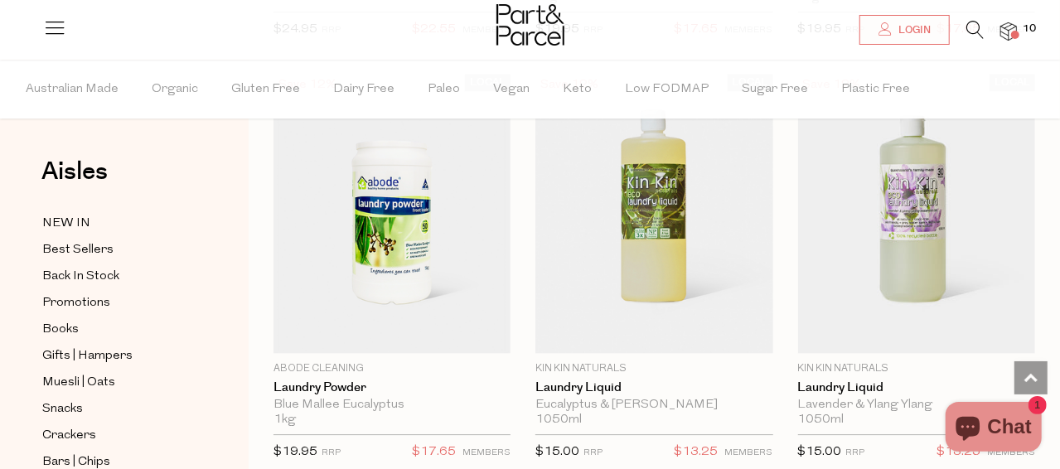
scroll to position [5738, 0]
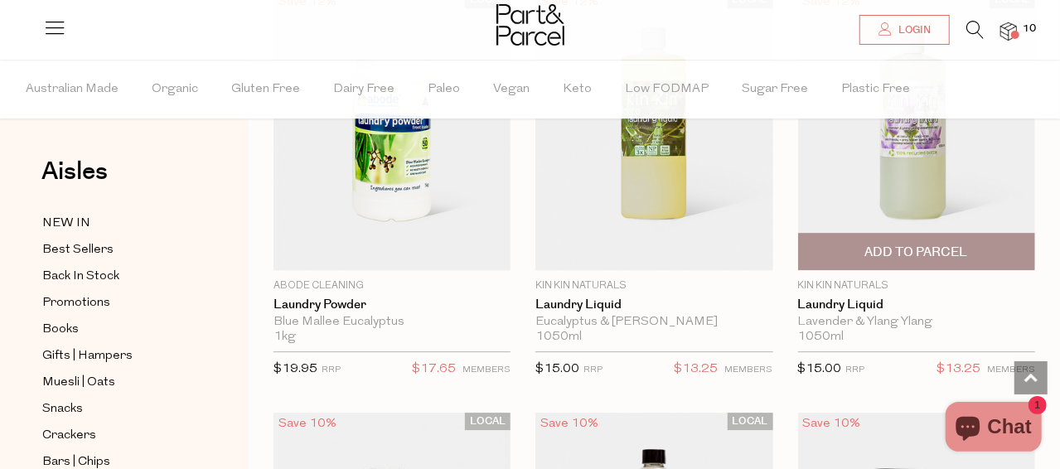
click at [898, 244] on span "Add To Parcel" at bounding box center [917, 252] width 103 height 17
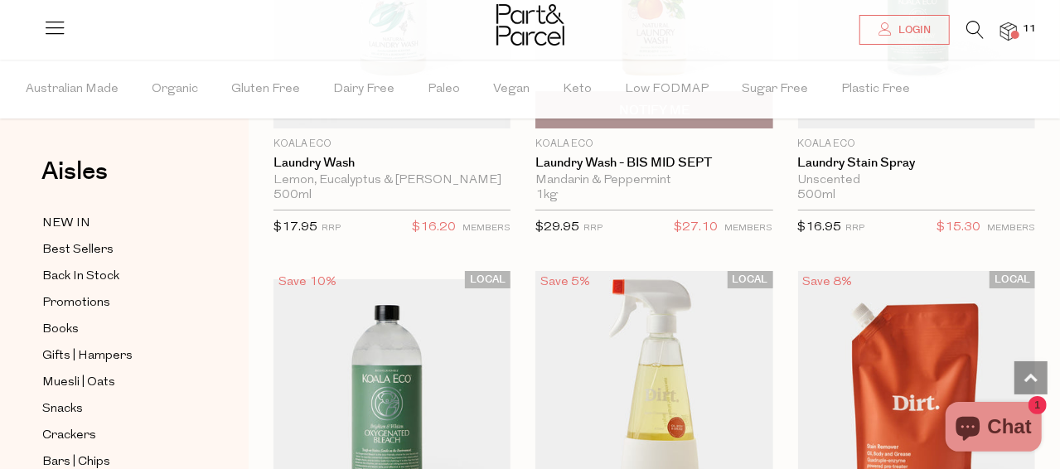
scroll to position [6484, 0]
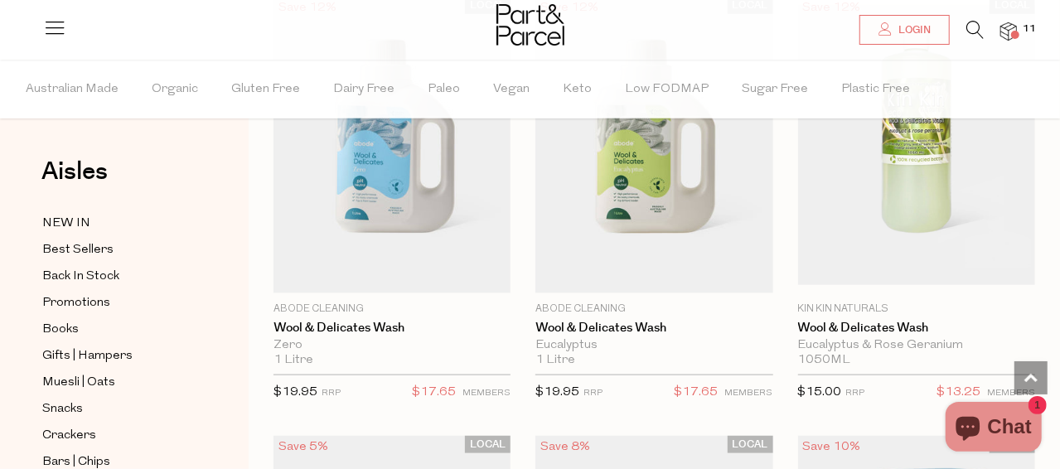
scroll to position [7478, 0]
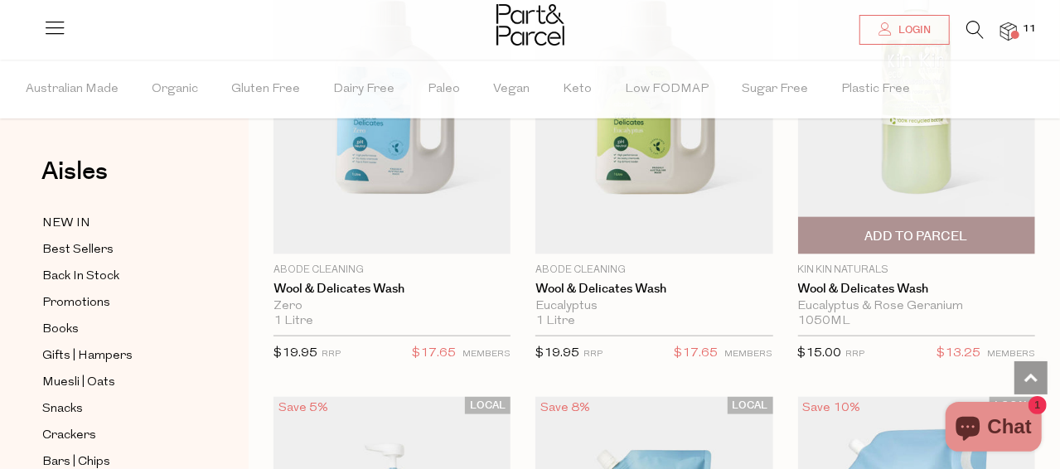
click at [881, 228] on span "Add To Parcel" at bounding box center [917, 236] width 103 height 17
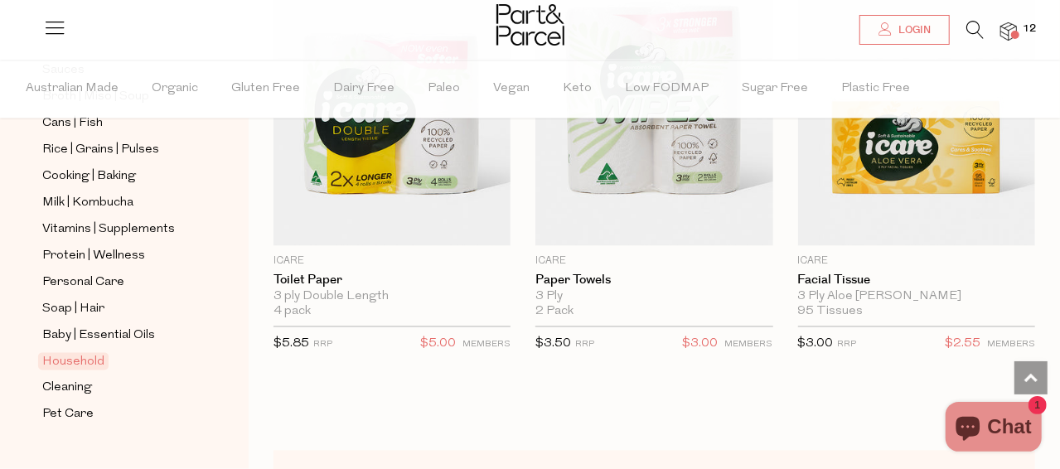
scroll to position [11210, 0]
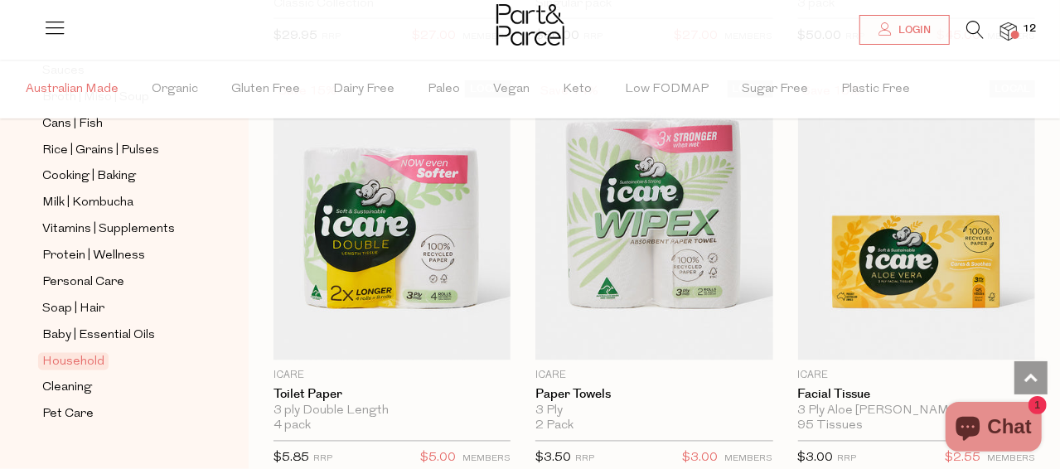
click at [90, 84] on span "Australian Made" at bounding box center [72, 90] width 93 height 58
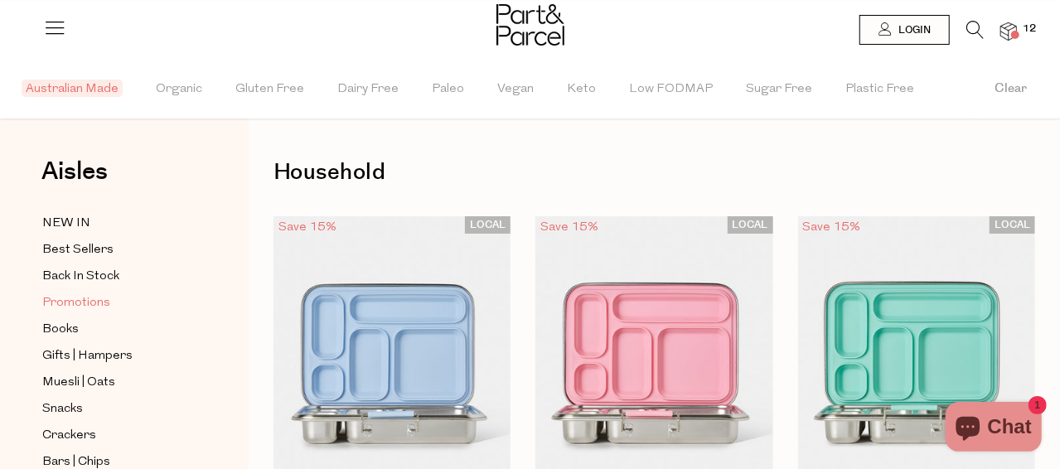
click at [76, 305] on span "Promotions" at bounding box center [76, 304] width 68 height 20
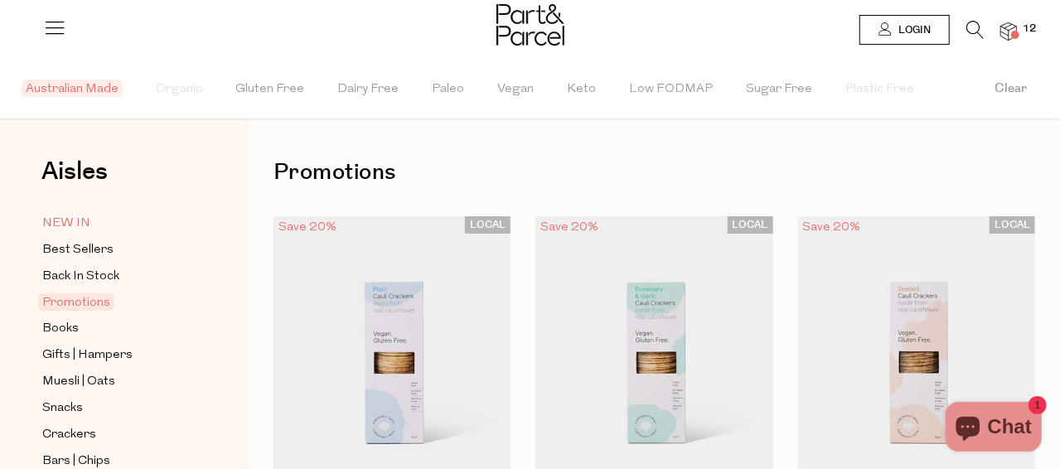
click at [80, 222] on span "NEW IN" at bounding box center [66, 224] width 48 height 20
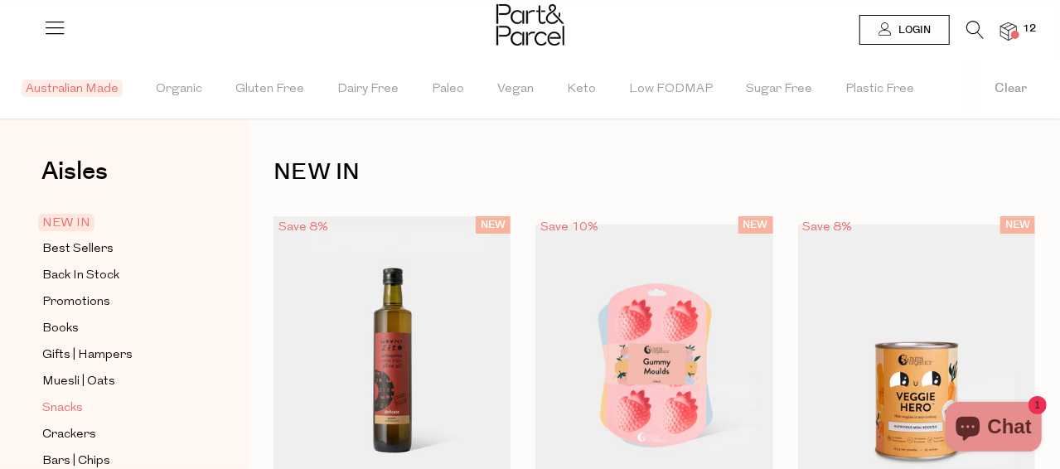
click at [70, 402] on span "Snacks" at bounding box center [62, 409] width 41 height 20
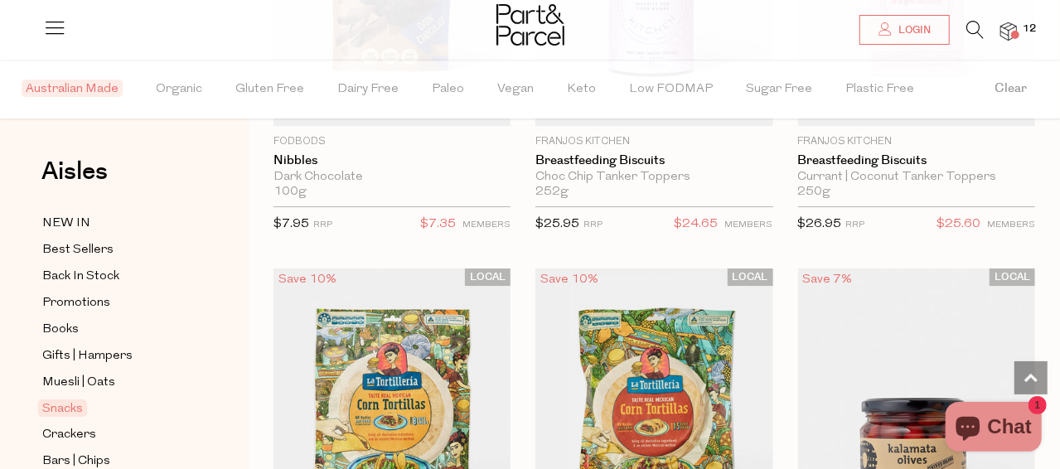
scroll to position [2901, 0]
